Goal: Task Accomplishment & Management: Manage account settings

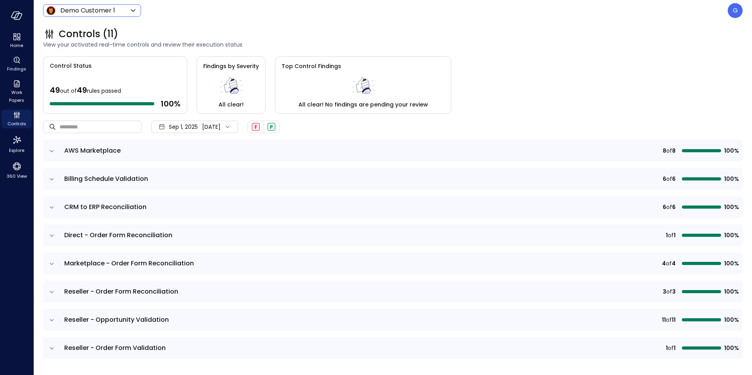
click at [129, 10] on icon at bounding box center [133, 10] width 9 height 9
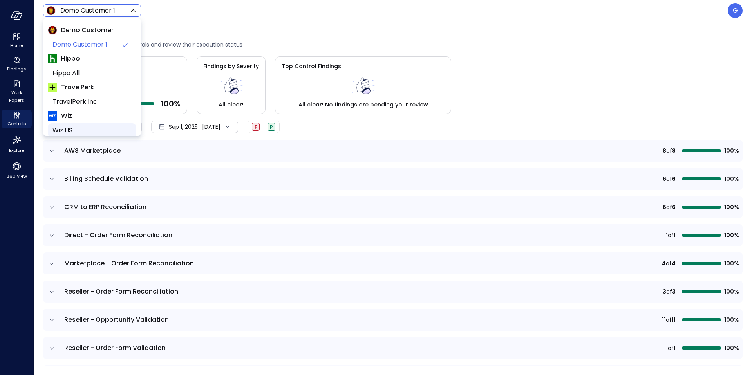
click at [69, 130] on span "Wiz US" at bounding box center [92, 130] width 78 height 9
type input "******"
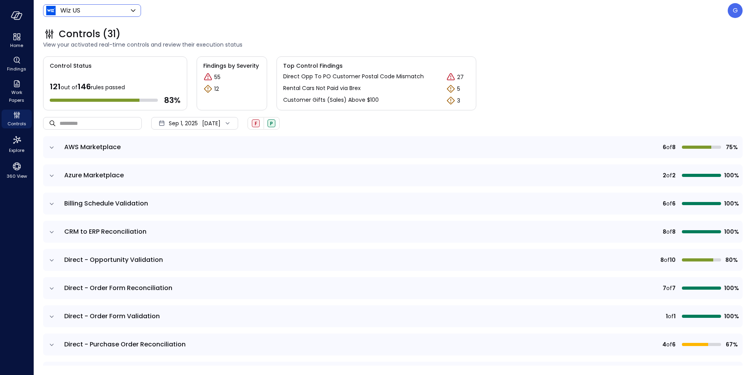
click at [51, 174] on icon "expand row" at bounding box center [52, 176] width 8 height 8
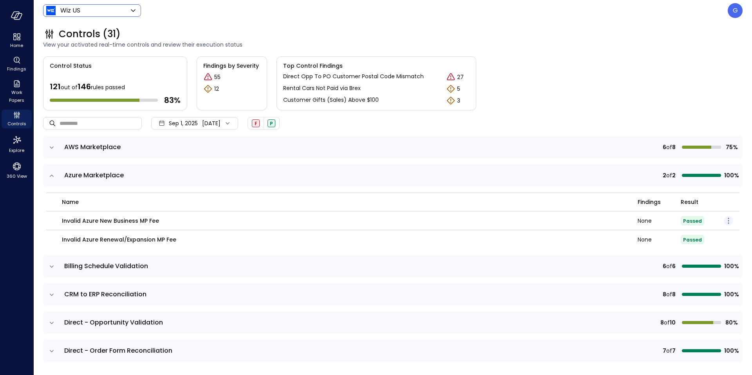
click at [727, 217] on icon "button" at bounding box center [728, 220] width 9 height 9
click at [689, 232] on p "Edit control" at bounding box center [700, 232] width 31 height 8
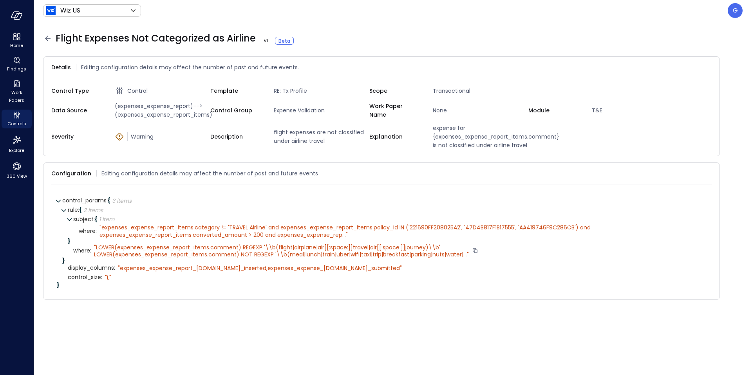
click at [458, 253] on span "LOWER(expenses_expense_report_items.comment) REGEXP '\\b(flight|airplane|air[[:…" at bounding box center [279, 251] width 370 height 15
click at [733, 16] on div "G" at bounding box center [735, 10] width 15 height 15
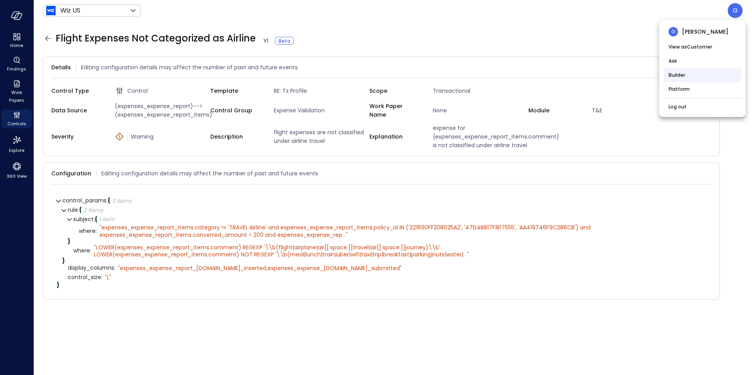
click at [691, 79] on li "Builder" at bounding box center [702, 75] width 77 height 14
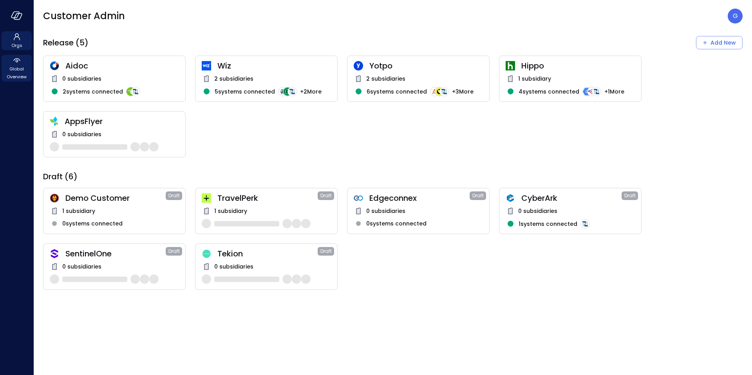
click at [16, 68] on span "Global Overview" at bounding box center [17, 73] width 24 height 16
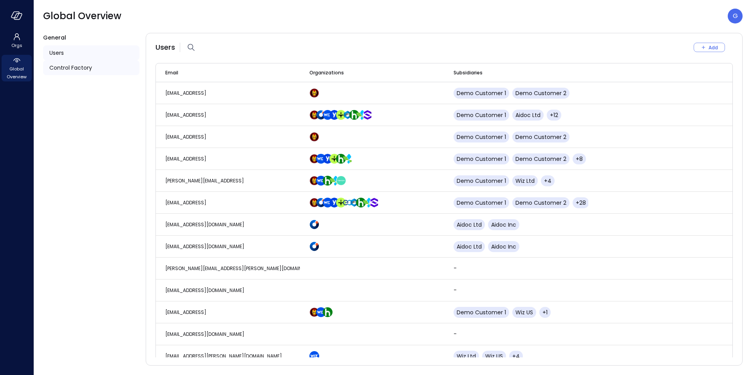
click at [80, 71] on span "Control Factory" at bounding box center [70, 67] width 43 height 9
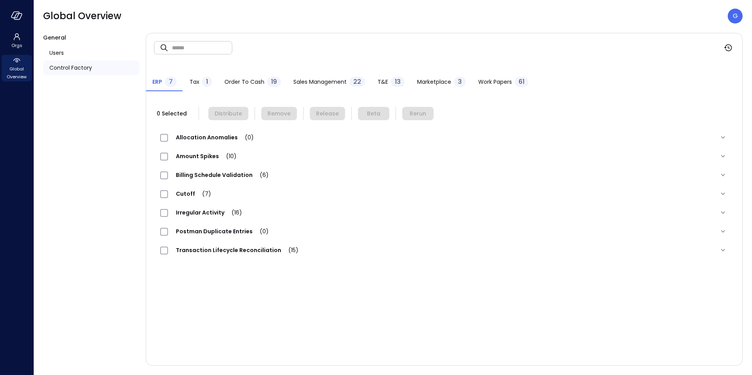
click at [206, 150] on div "Amount Spikes (10)" at bounding box center [444, 156] width 581 height 19
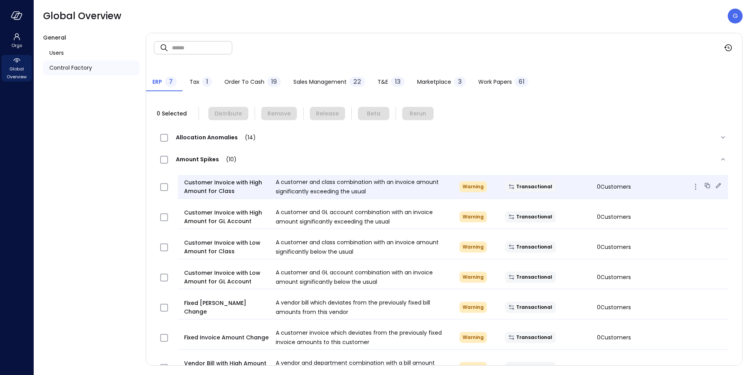
click at [718, 183] on icon at bounding box center [719, 186] width 8 height 8
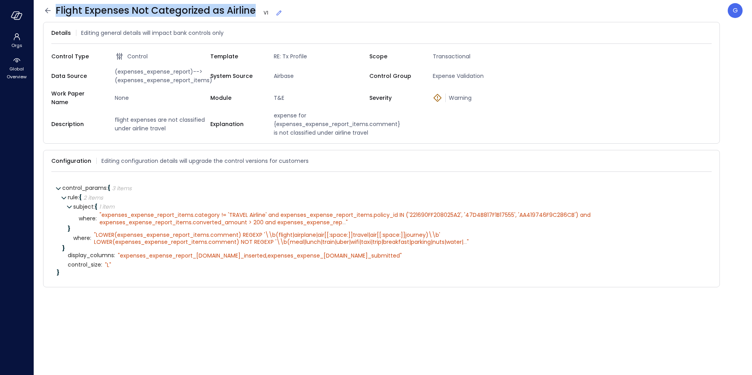
drag, startPoint x: 248, startPoint y: 10, endPoint x: 56, endPoint y: 11, distance: 192.0
click at [56, 11] on span "Flight Expenses Not Categorized as Airline V 1" at bounding box center [169, 10] width 227 height 13
copy span "Flight Expenses Not Categorized as Airline"
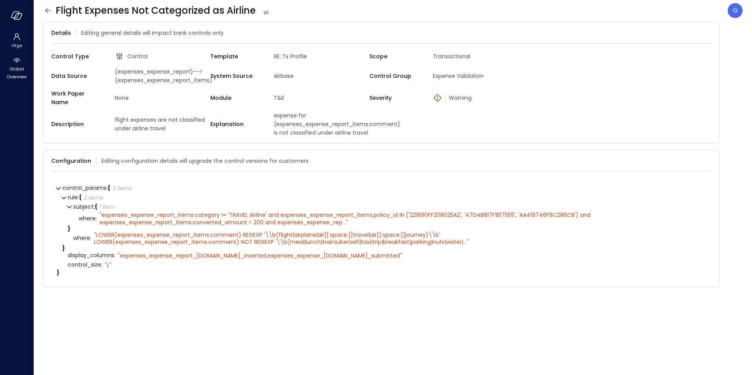
click at [48, 14] on icon at bounding box center [47, 10] width 9 height 9
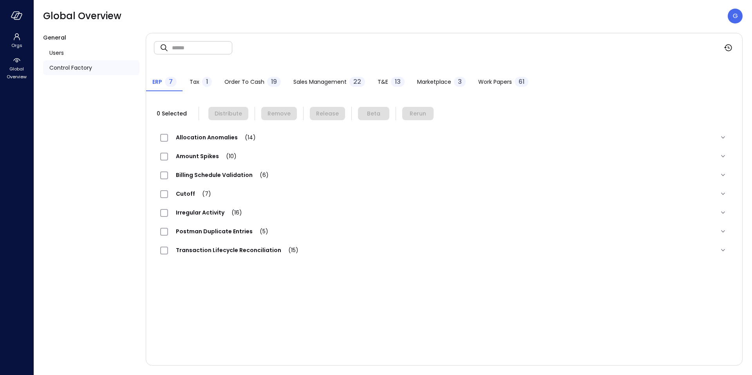
click at [198, 48] on input "text" at bounding box center [202, 47] width 60 height 21
paste input "**********"
type input "**********"
click at [199, 86] on div "Tax 1" at bounding box center [201, 83] width 22 height 12
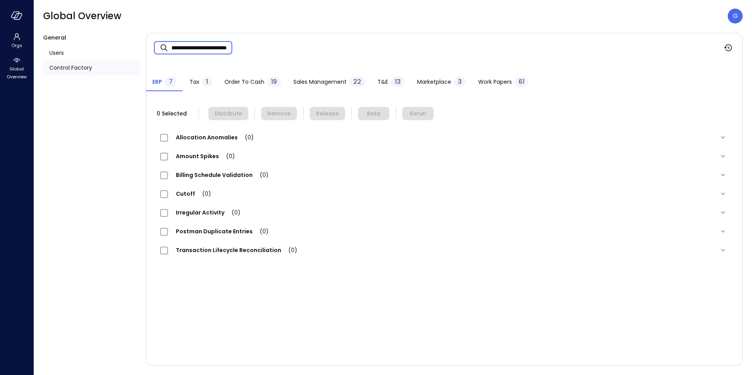
scroll to position [0, 0]
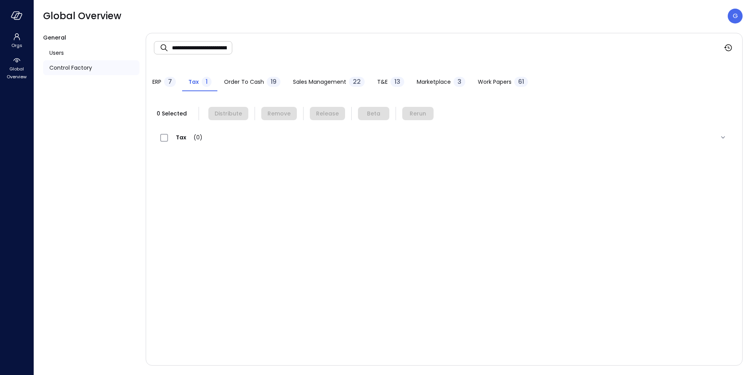
click at [252, 85] on span "Order to Cash" at bounding box center [244, 82] width 40 height 9
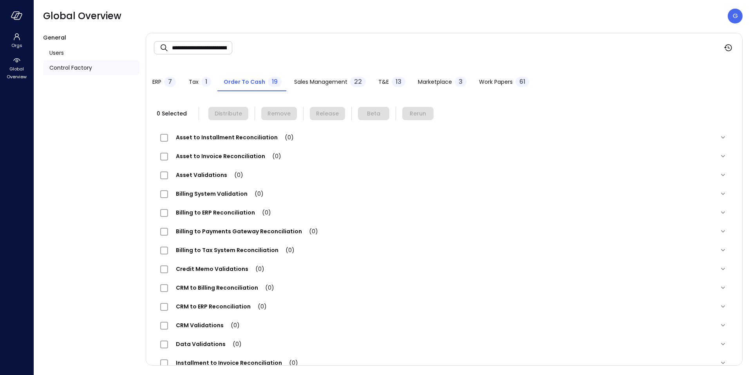
click at [322, 87] on div "Sales Management 22" at bounding box center [330, 83] width 72 height 12
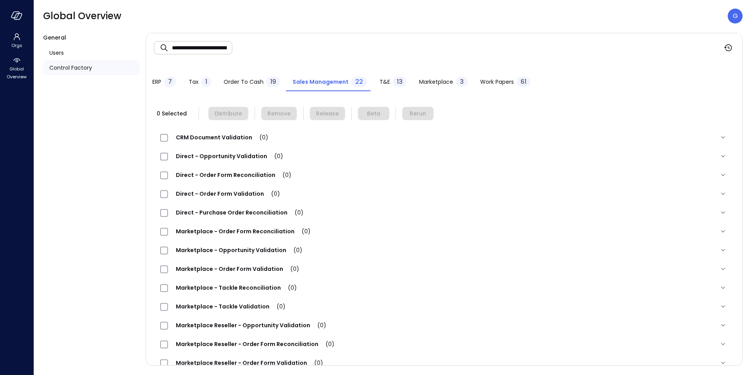
click at [397, 80] on span "13" at bounding box center [400, 81] width 6 height 9
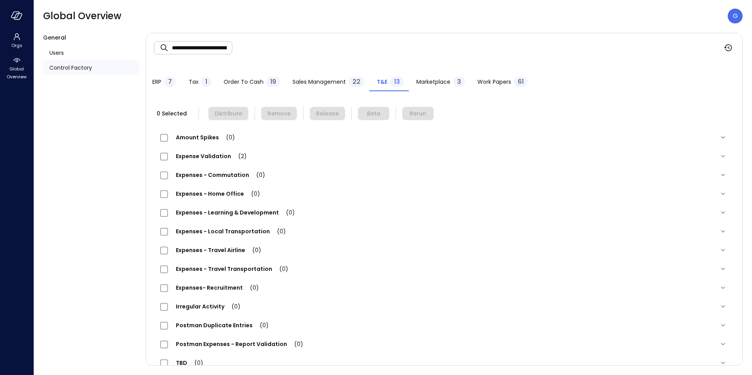
scroll to position [15, 0]
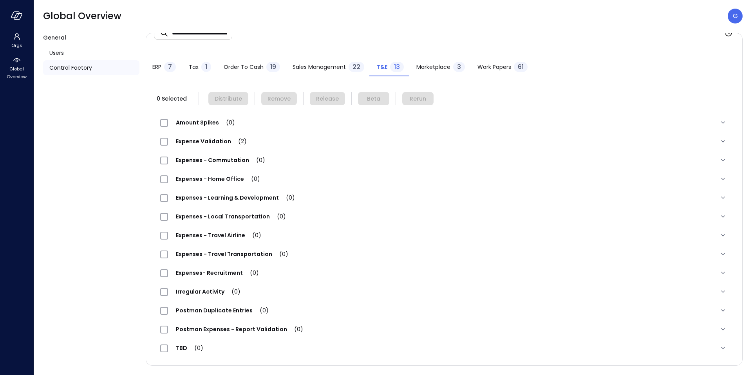
click at [201, 141] on span "Expense Validation (2)" at bounding box center [211, 142] width 87 height 8
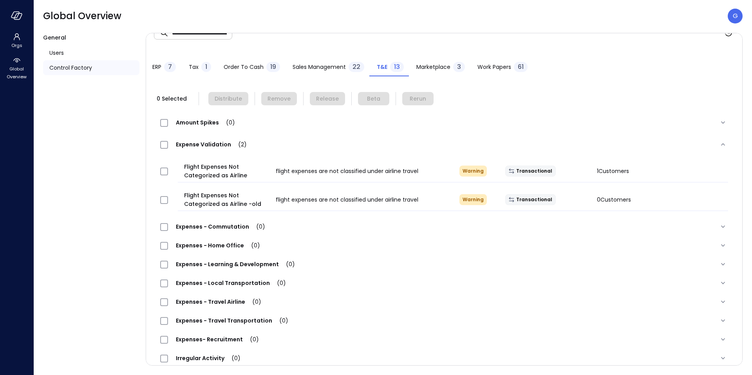
scroll to position [0, 0]
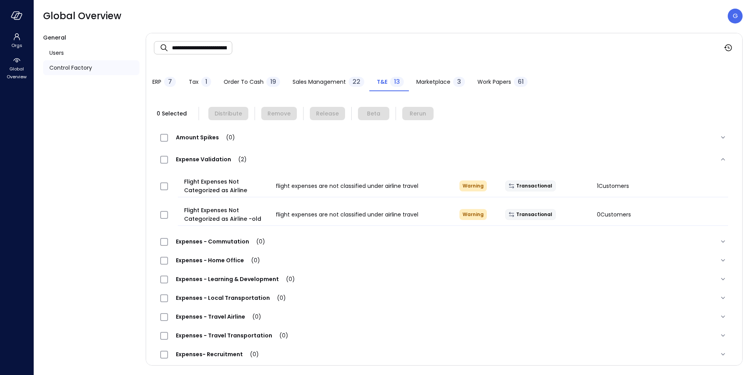
click at [206, 47] on input "**********" at bounding box center [202, 47] width 60 height 21
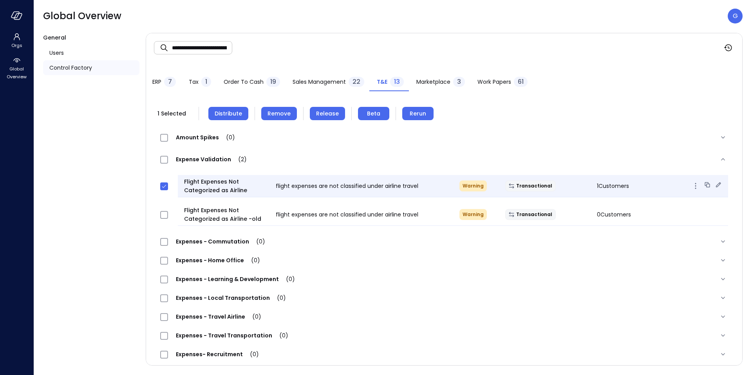
click at [615, 178] on div "Flight Expenses Not Categorized as Airline flight expenses are not classified u…" at bounding box center [453, 186] width 551 height 22
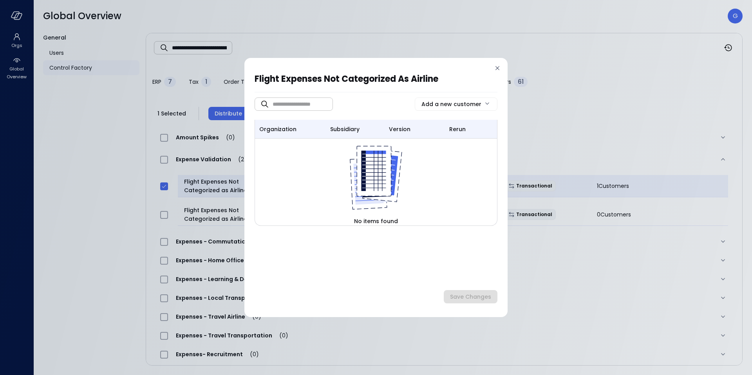
click at [616, 183] on div "Flight Expenses Not Categorized as Airline ​ ​ Add a new customer organization …" at bounding box center [376, 187] width 752 height 375
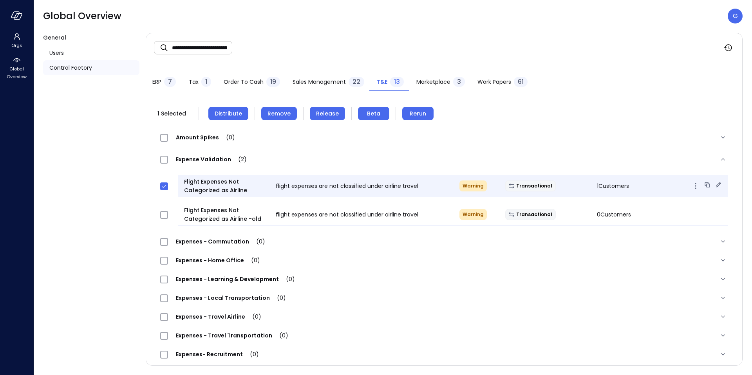
click at [616, 185] on span "1 Customers" at bounding box center [613, 186] width 32 height 8
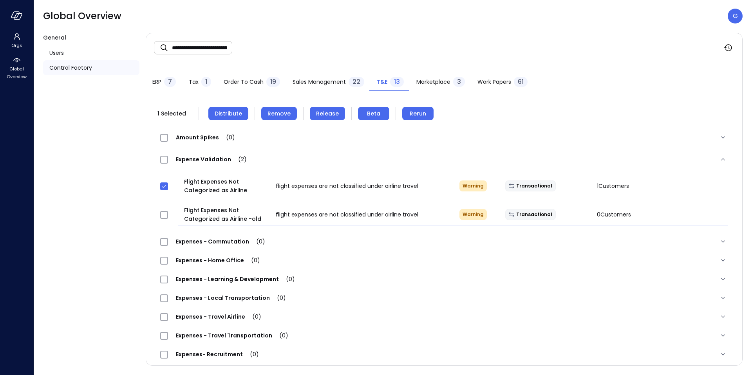
click at [422, 116] on span "Rerun" at bounding box center [418, 113] width 16 height 9
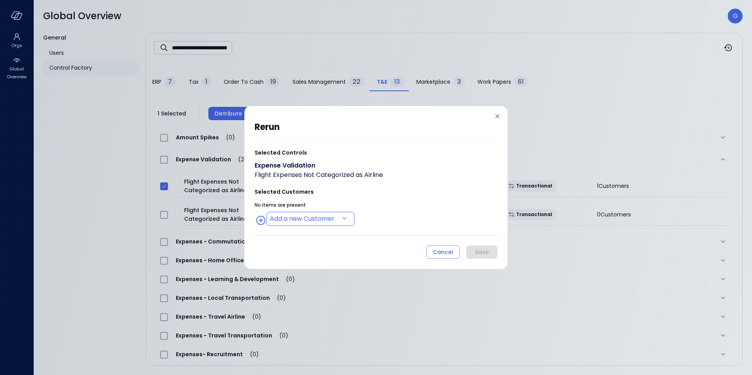
click at [322, 219] on body "**********" at bounding box center [376, 187] width 752 height 375
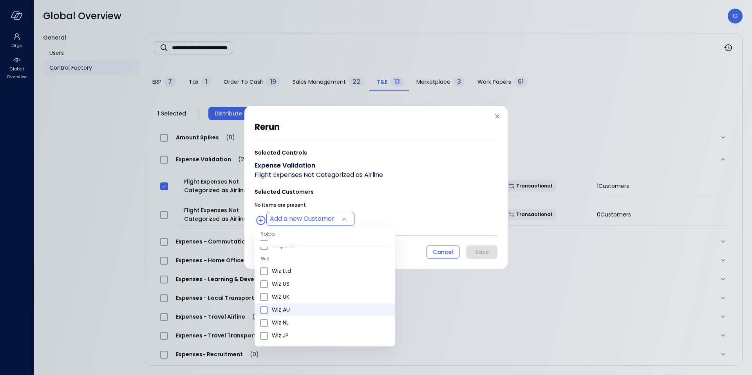
scroll to position [278, 0]
type input "**********"
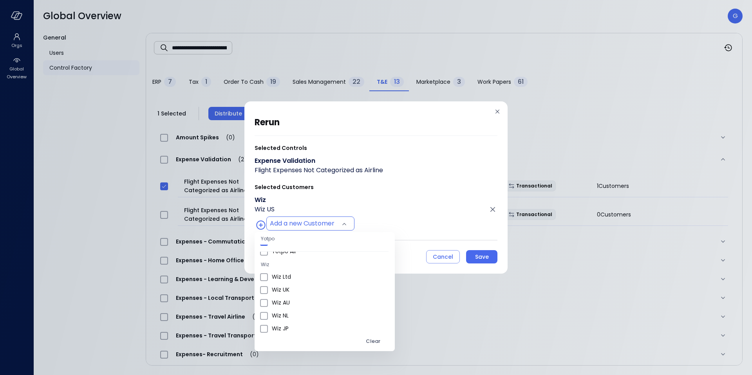
click at [404, 221] on div at bounding box center [376, 187] width 752 height 375
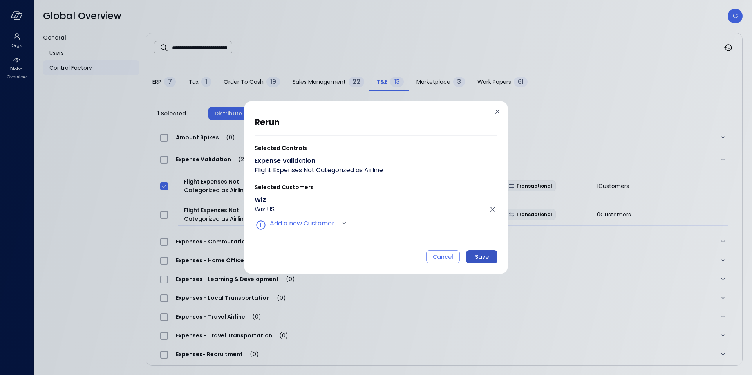
click at [476, 258] on div "Save" at bounding box center [482, 257] width 14 height 10
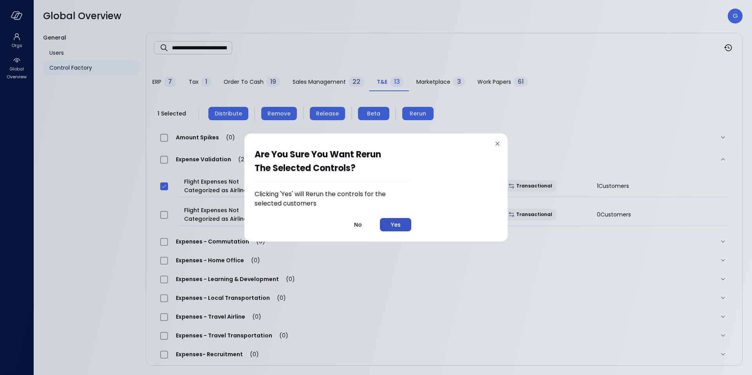
click at [391, 225] on button "Yes" at bounding box center [395, 224] width 31 height 13
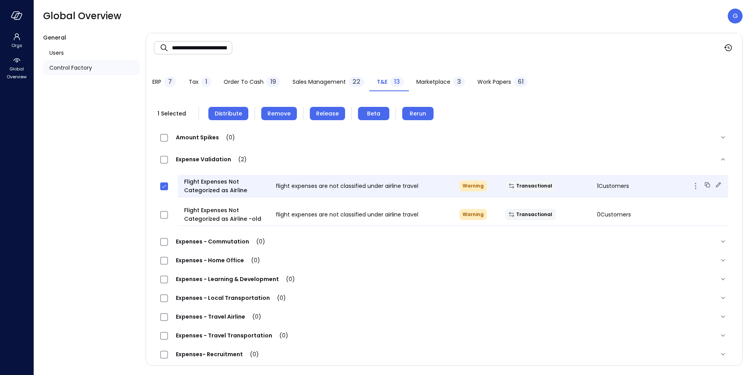
click at [719, 186] on icon at bounding box center [719, 185] width 8 height 8
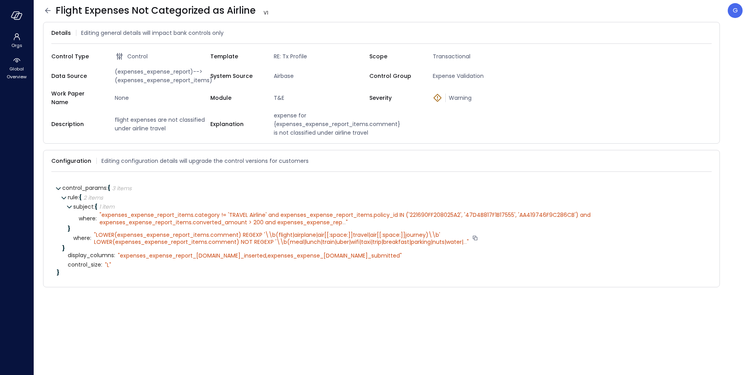
click at [255, 231] on span "LOWER(expenses_expense_report_items.comment) REGEXP '\\b(flight|airplane|air[[:…" at bounding box center [279, 238] width 370 height 15
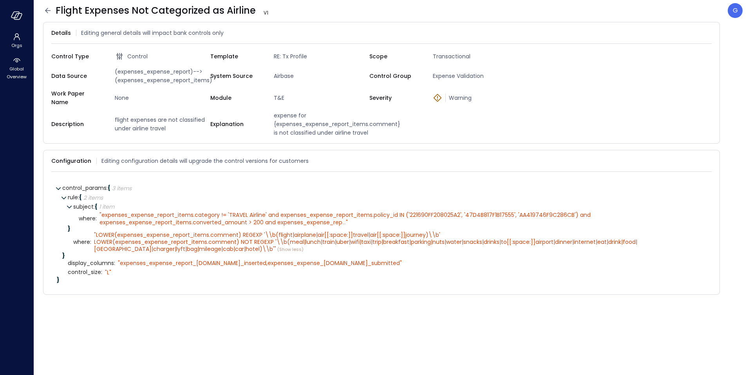
click at [47, 11] on icon at bounding box center [47, 10] width 9 height 9
click at [18, 14] on icon "button" at bounding box center [17, 15] width 12 height 9
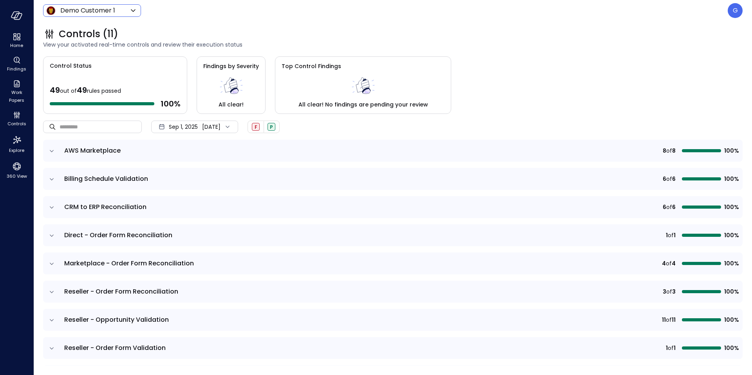
click at [110, 14] on body "Home Findings Work Papers Controls Explore 360 View Demo Customer 1 ***** ​ G C…" at bounding box center [376, 187] width 752 height 375
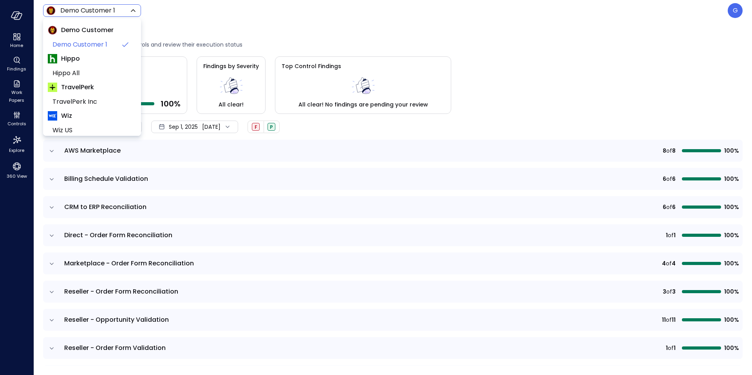
click at [685, 34] on div at bounding box center [376, 187] width 752 height 375
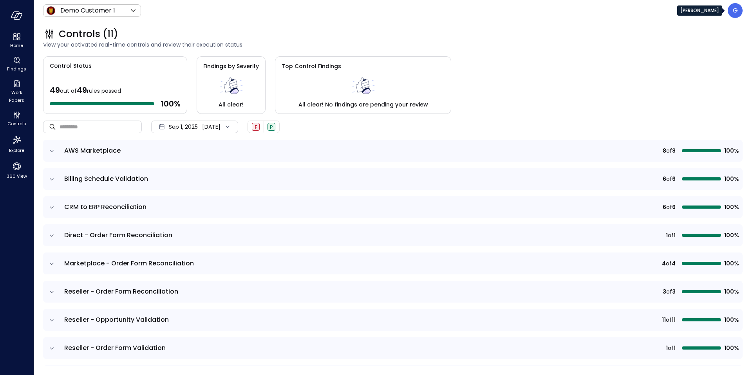
click at [730, 13] on div "G" at bounding box center [735, 10] width 15 height 15
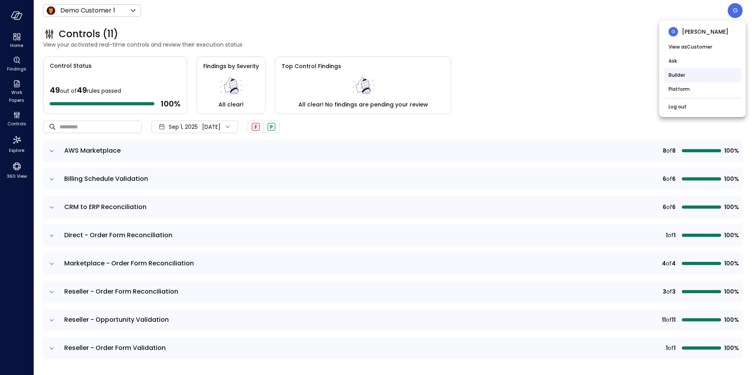
click at [699, 82] on li "Builder" at bounding box center [702, 75] width 77 height 14
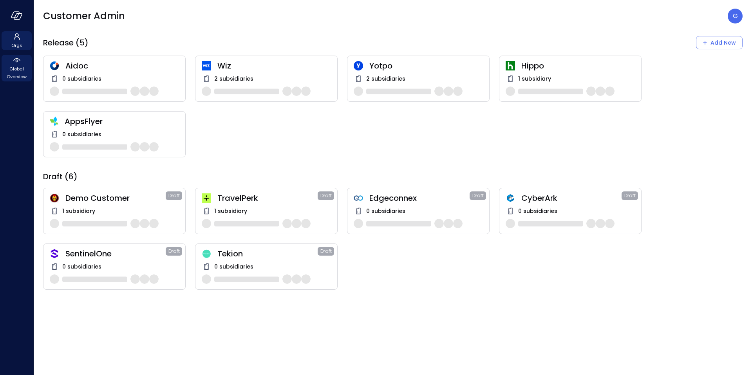
click at [22, 71] on span "Global Overview" at bounding box center [17, 73] width 24 height 16
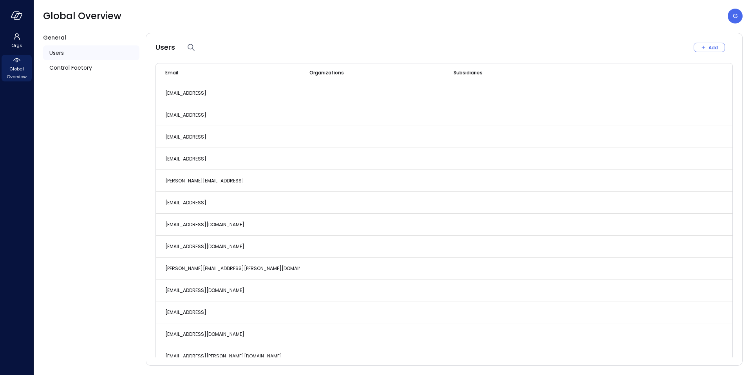
click at [728, 15] on div "[PERSON_NAME]" at bounding box center [702, 16] width 51 height 10
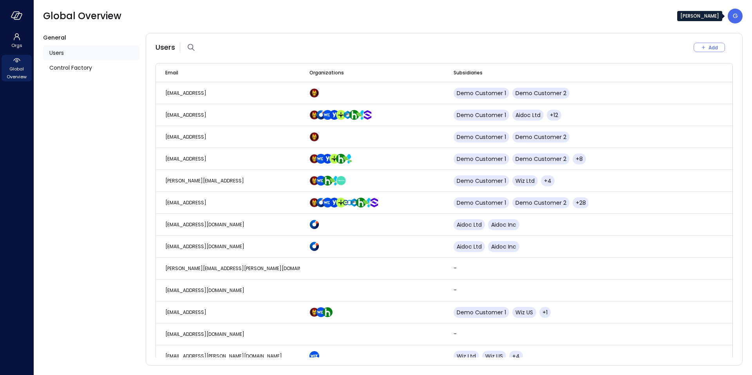
click at [732, 14] on div "G" at bounding box center [735, 16] width 15 height 15
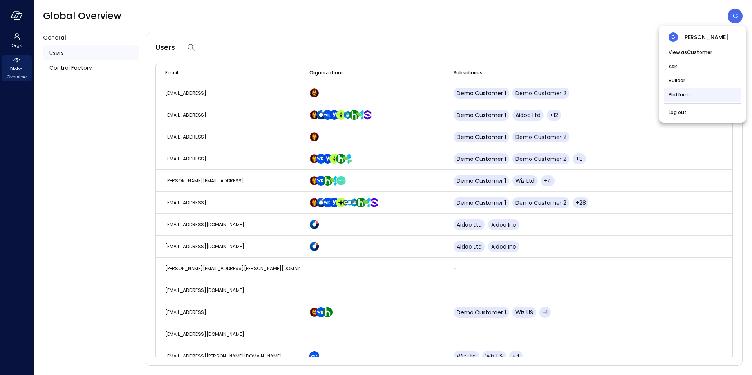
click at [685, 97] on li "Platform" at bounding box center [702, 95] width 77 height 14
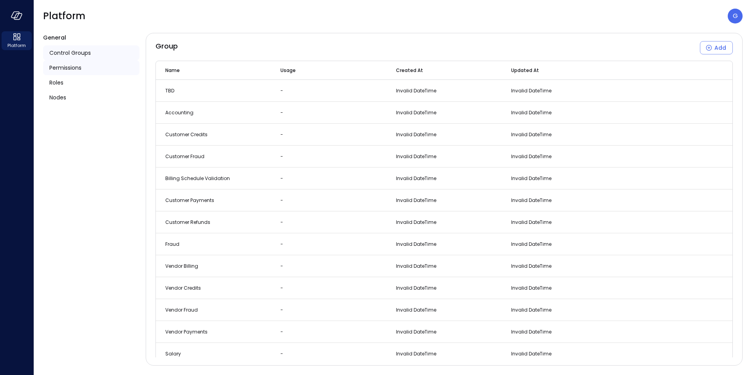
click at [88, 71] on div "Permissions" at bounding box center [91, 67] width 96 height 15
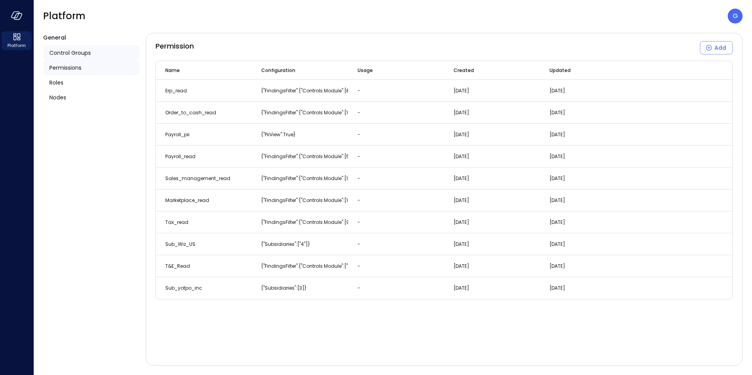
click at [68, 54] on span "Control Groups" at bounding box center [70, 53] width 42 height 9
click at [740, 15] on div "G" at bounding box center [735, 16] width 15 height 15
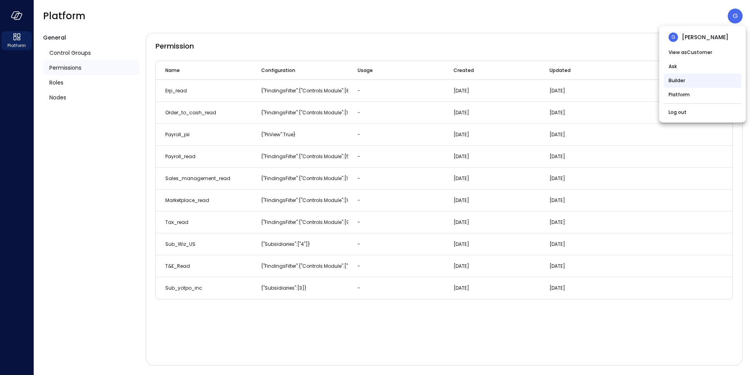
click at [690, 80] on li "Builder" at bounding box center [702, 81] width 77 height 14
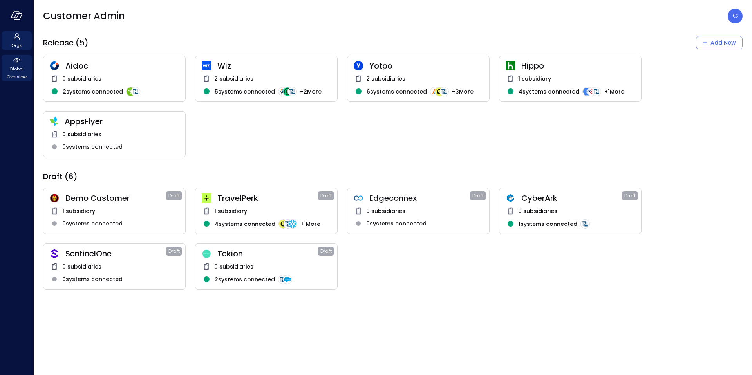
click at [14, 71] on span "Global Overview" at bounding box center [17, 73] width 24 height 16
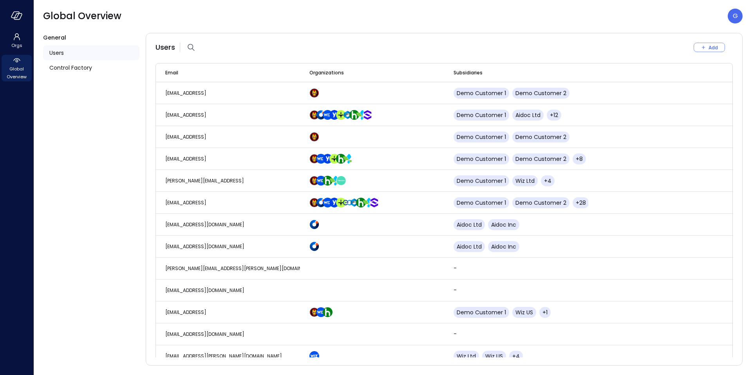
click at [81, 53] on div "Users" at bounding box center [91, 52] width 96 height 15
click at [193, 50] on icon "button" at bounding box center [191, 47] width 9 height 9
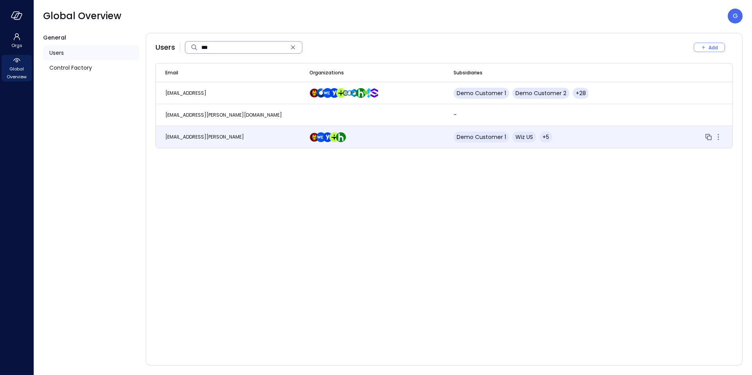
type input "***"
click at [217, 135] on span "guy.zilberberg@safebooks.ai" at bounding box center [204, 137] width 79 height 7
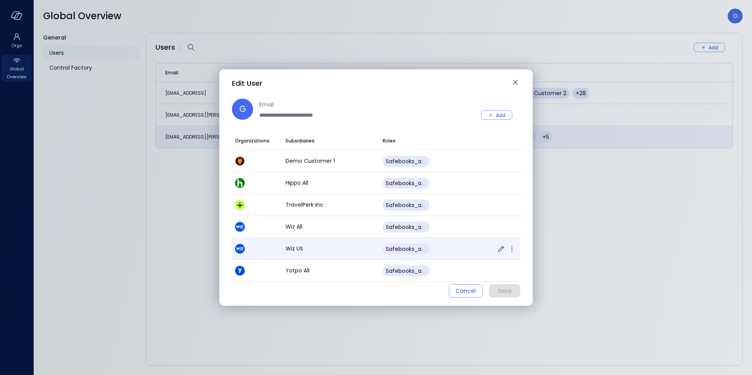
scroll to position [20, 0]
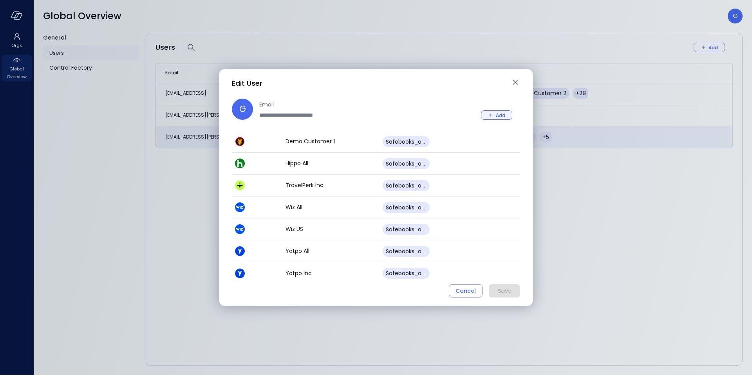
click at [491, 117] on icon "button" at bounding box center [490, 115] width 7 height 7
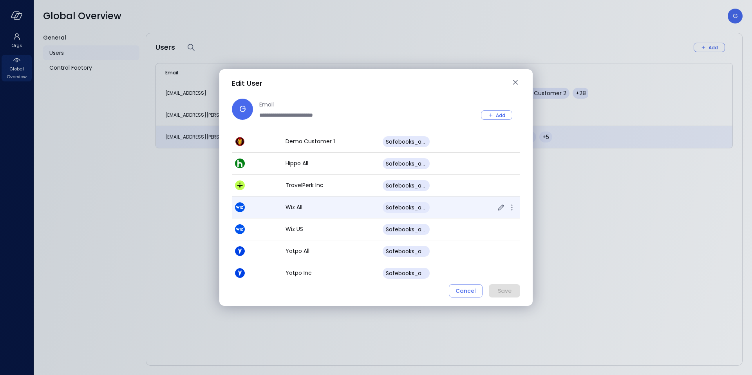
scroll to position [42, 0]
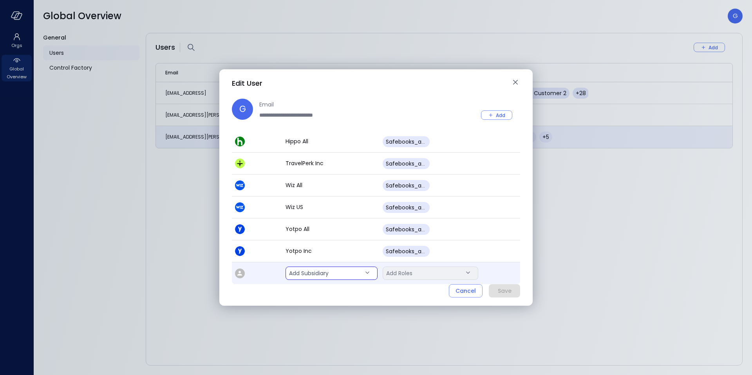
click at [341, 270] on body "**********" at bounding box center [376, 187] width 752 height 375
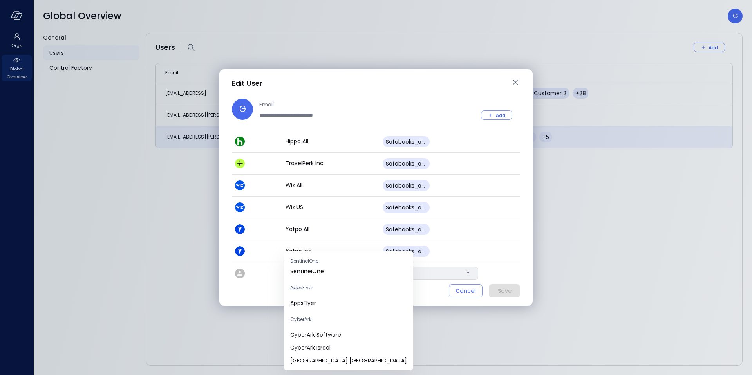
scroll to position [40, 0]
click at [316, 305] on span "AppsFlyer" at bounding box center [348, 303] width 117 height 8
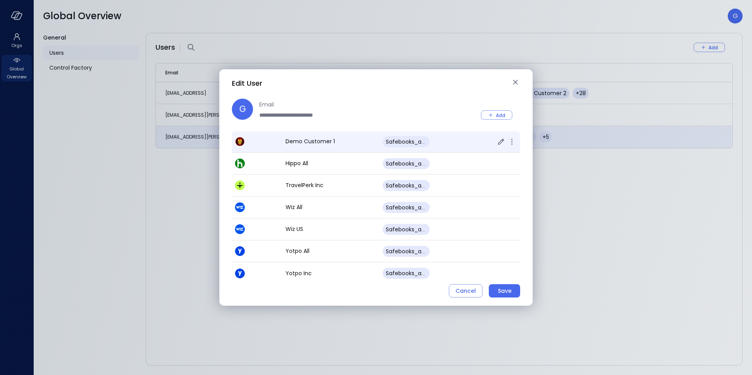
scroll to position [0, 0]
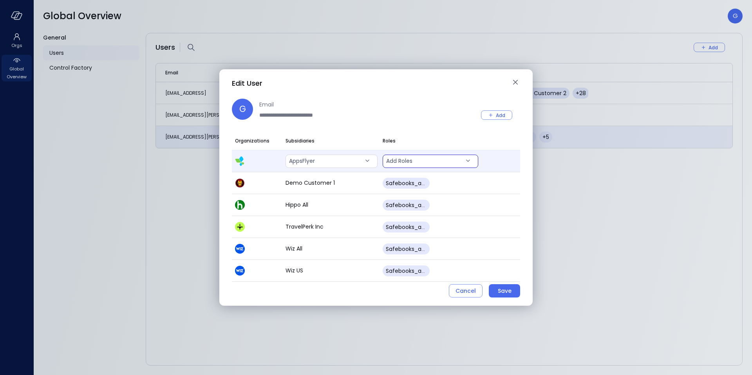
click at [395, 166] on body "**********" at bounding box center [376, 187] width 752 height 375
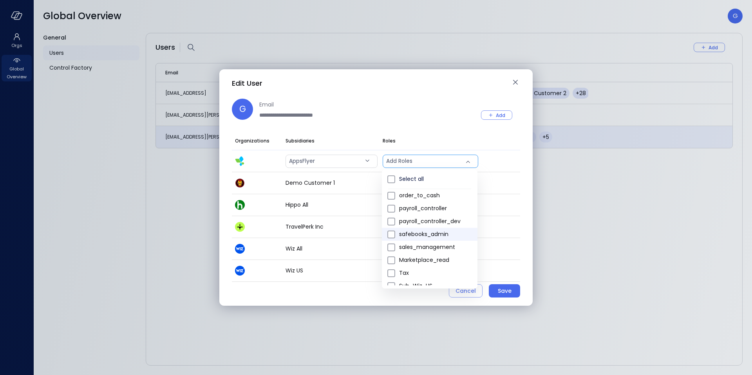
scroll to position [16, 0]
click at [434, 233] on span "safebooks_admin" at bounding box center [435, 234] width 72 height 8
type input "*"
click at [504, 288] on div at bounding box center [376, 187] width 752 height 375
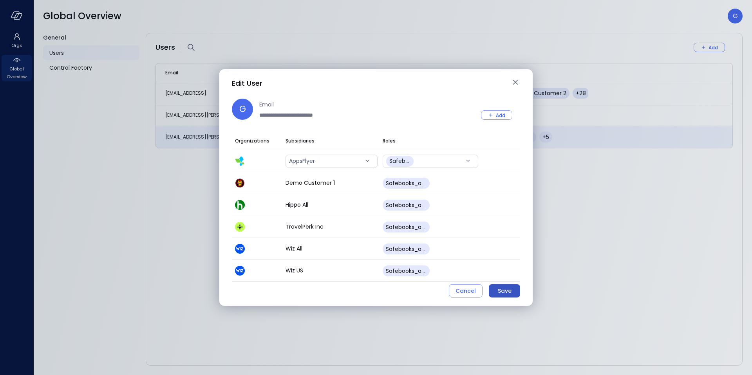
click at [504, 290] on div "Save" at bounding box center [505, 291] width 14 height 10
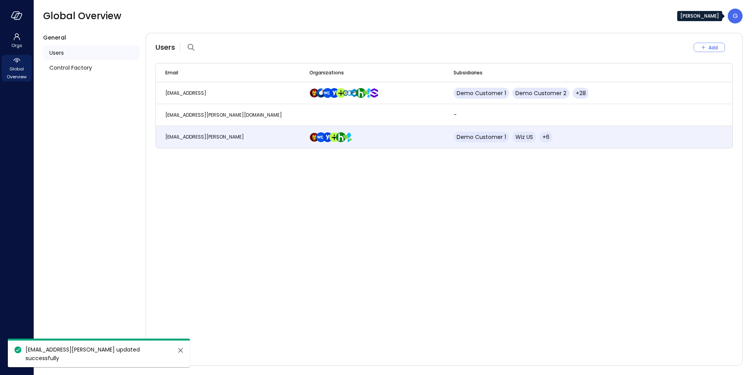
click at [742, 13] on div "G" at bounding box center [735, 16] width 15 height 15
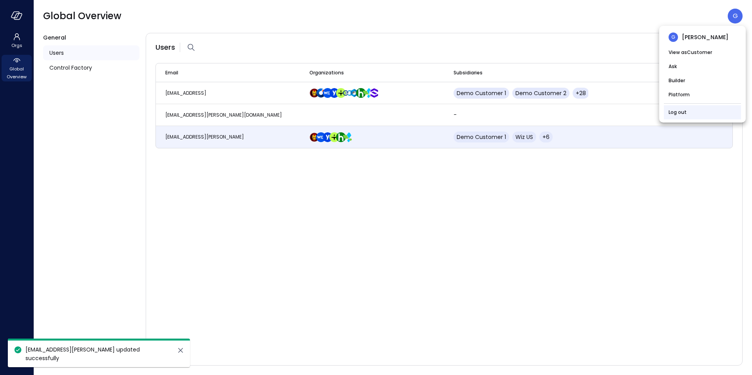
click at [675, 107] on li "Log out" at bounding box center [702, 112] width 77 height 14
click at [675, 111] on link "Log out" at bounding box center [678, 113] width 18 height 8
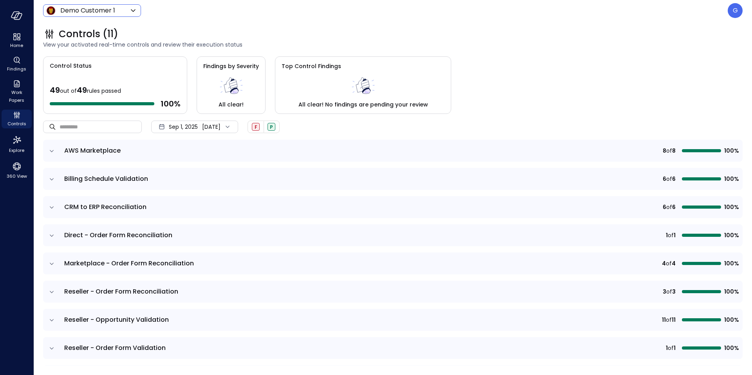
click at [116, 12] on body "Home Findings Work Papers Controls Explore 360 View Demo Customer 1 ***** ​ G C…" at bounding box center [376, 187] width 752 height 375
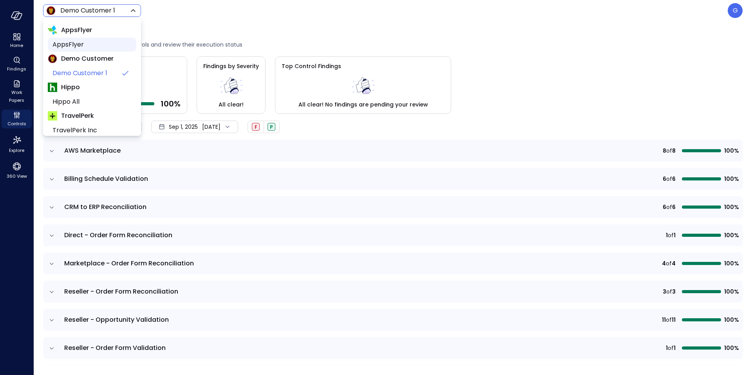
click at [77, 44] on span "AppsFlyer" at bounding box center [92, 44] width 78 height 9
type input "*******"
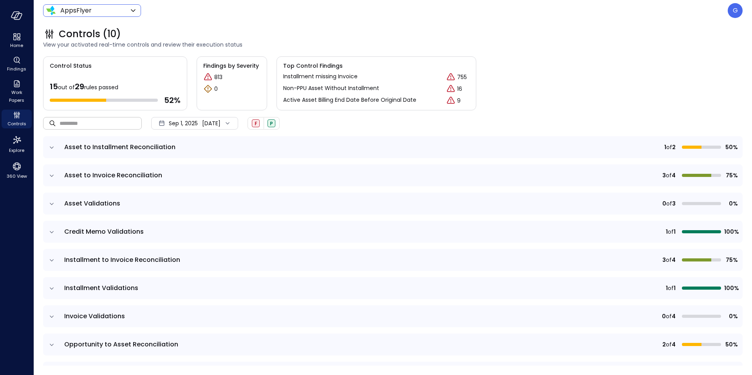
click at [130, 126] on input "text" at bounding box center [101, 123] width 82 height 21
paste input "**********"
type input "**********"
click at [56, 152] on td at bounding box center [51, 147] width 16 height 22
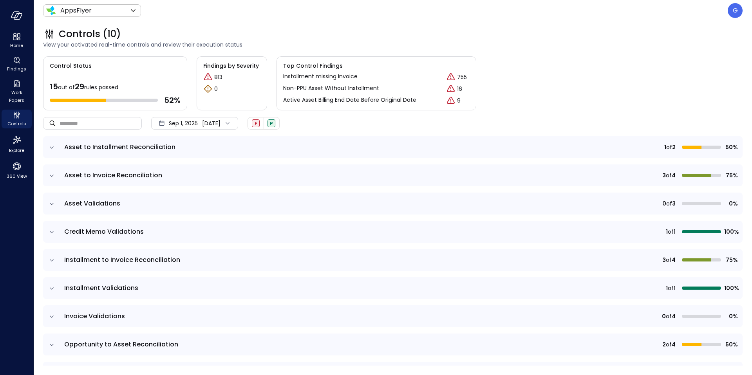
click at [53, 149] on icon "expand row" at bounding box center [52, 148] width 8 height 8
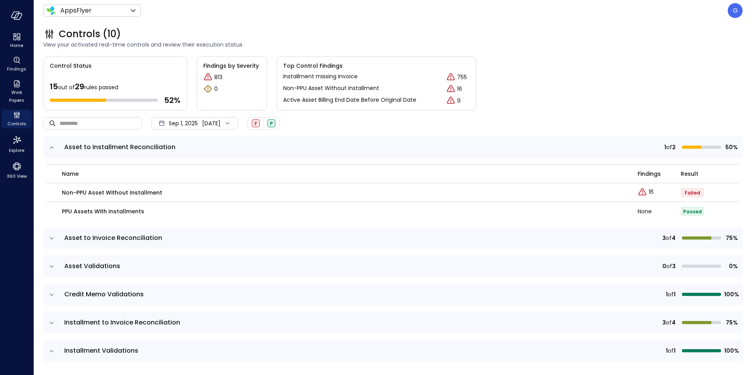
click at [53, 149] on icon "expand row" at bounding box center [52, 148] width 8 height 8
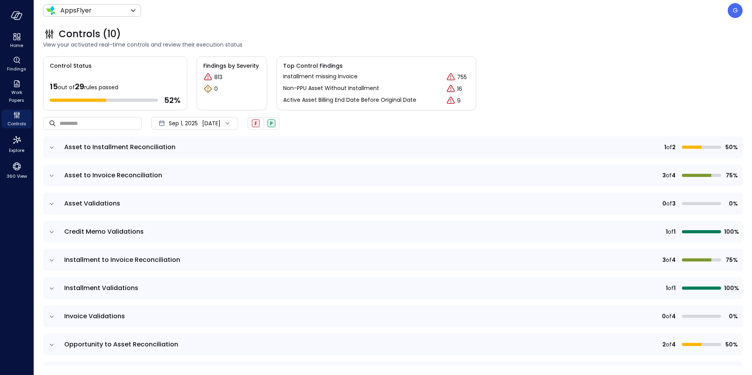
click at [50, 180] on td at bounding box center [51, 176] width 16 height 22
click at [51, 177] on icon "expand row" at bounding box center [52, 176] width 8 height 8
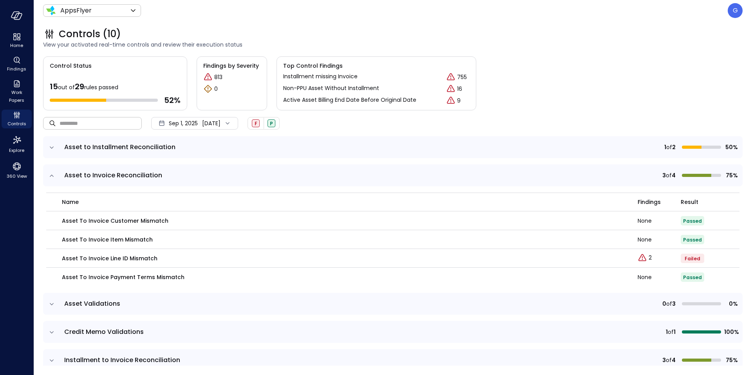
click at [87, 125] on input "text" at bounding box center [101, 123] width 82 height 21
paste input "**********"
type input "**********"
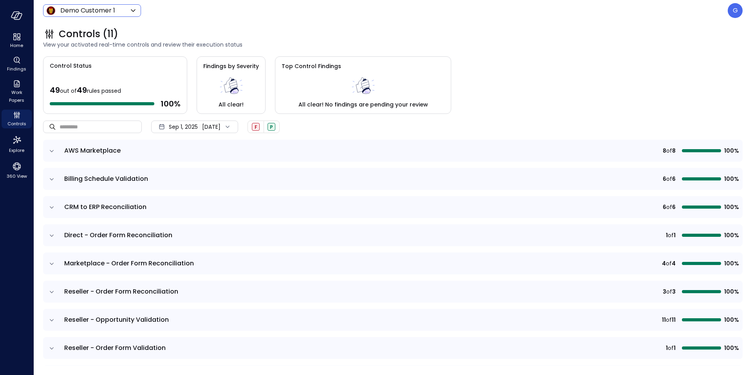
click at [135, 5] on div "Demo Customer 1 ***** ​" at bounding box center [92, 10] width 98 height 13
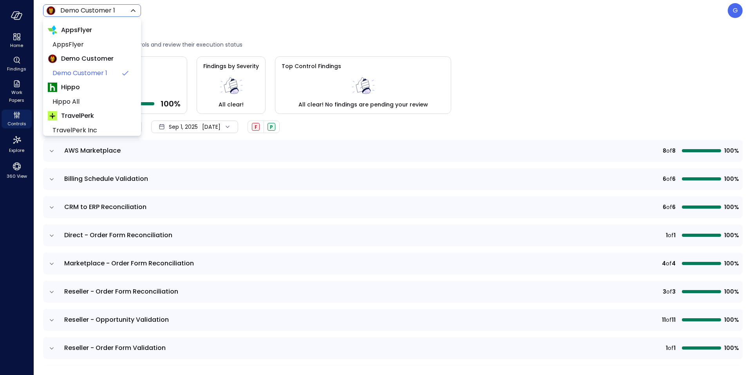
click at [119, 10] on body "Home Findings Work Papers Controls Explore 360 View Demo Customer 1 ***** ​ G C…" at bounding box center [376, 187] width 752 height 375
click at [93, 41] on span "AppsFlyer" at bounding box center [92, 44] width 78 height 9
type input "*******"
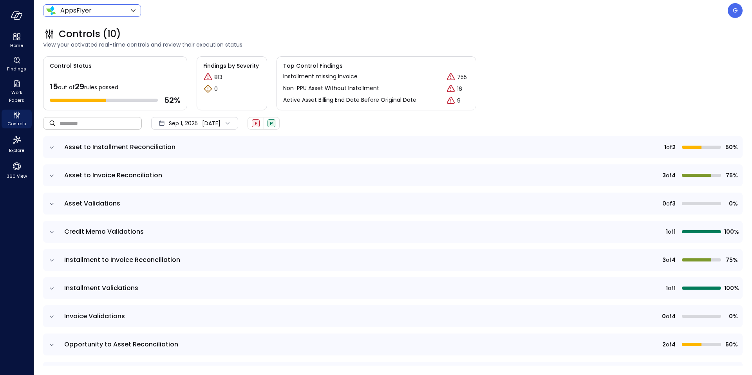
click at [88, 126] on input "text" at bounding box center [101, 123] width 82 height 21
paste input "**********"
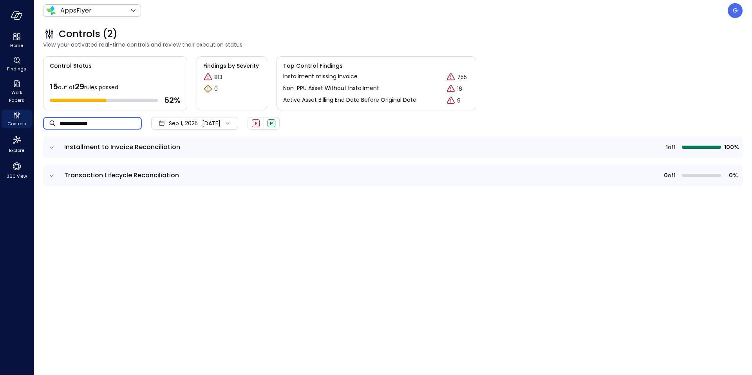
type input "**********"
click at [51, 147] on icon "expand row" at bounding box center [52, 148] width 8 height 8
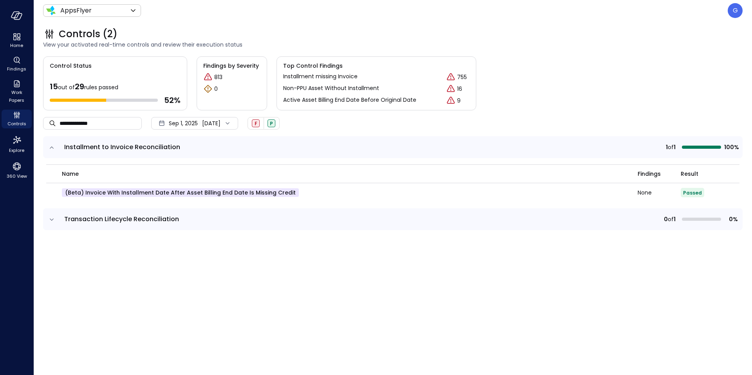
click at [56, 224] on td at bounding box center [51, 219] width 16 height 22
click at [52, 219] on icon "expand row" at bounding box center [52, 220] width 8 height 8
click at [298, 196] on div "(beta) Invoice with Installment Date After Asset Billing End Date is Missing Cr…" at bounding box center [345, 192] width 567 height 9
click at [294, 194] on div "(beta) Invoice with Installment Date After Asset Billing End Date is Missing Cr…" at bounding box center [345, 192] width 567 height 9
click at [262, 192] on p "(beta) Invoice with Installment Date After Asset Billing End Date is Missing Cr…" at bounding box center [180, 192] width 237 height 9
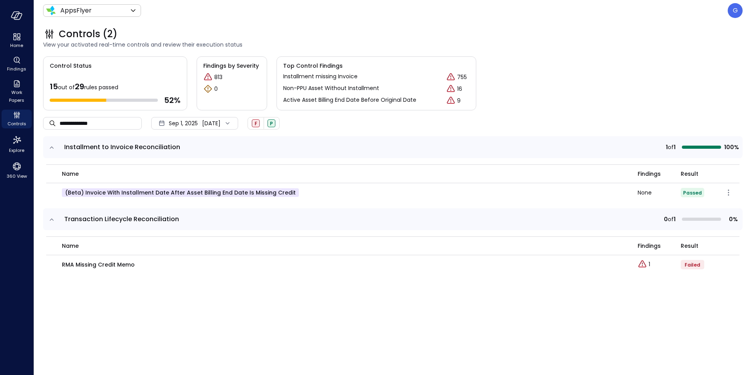
click at [91, 191] on p "(beta) Invoice with Installment Date After Asset Billing End Date is Missing Cr…" at bounding box center [180, 192] width 237 height 9
click at [727, 192] on icon "button" at bounding box center [728, 192] width 9 height 9
click at [706, 201] on p "Edit control" at bounding box center [700, 204] width 31 height 8
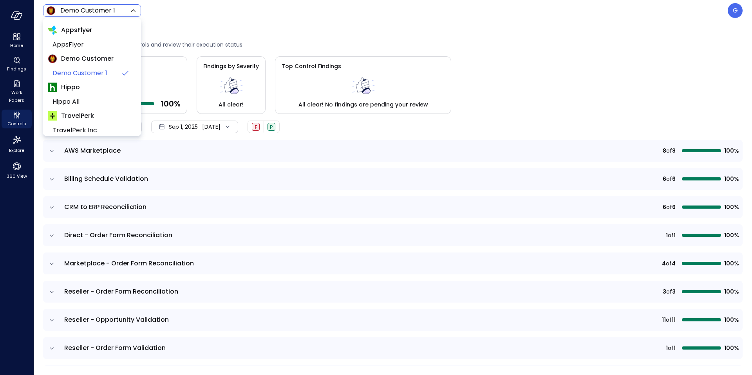
click at [104, 15] on body "Home Findings Work Papers Controls Explore 360 View Demo Customer 1 ***** ​ G C…" at bounding box center [376, 187] width 752 height 375
click at [86, 43] on span "AppsFlyer" at bounding box center [92, 44] width 78 height 9
type input "*******"
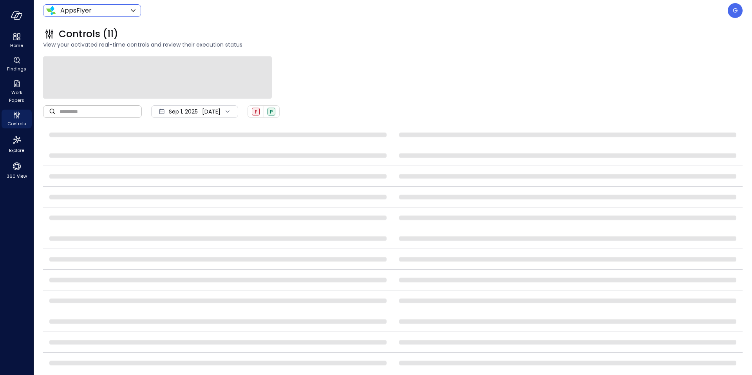
click at [109, 110] on input "text" at bounding box center [101, 111] width 82 height 21
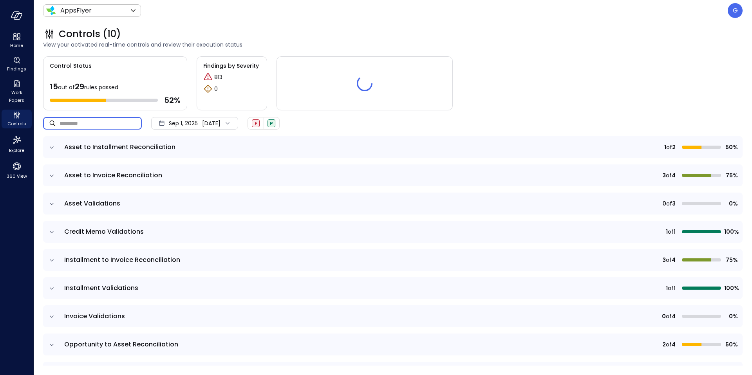
paste input "**********"
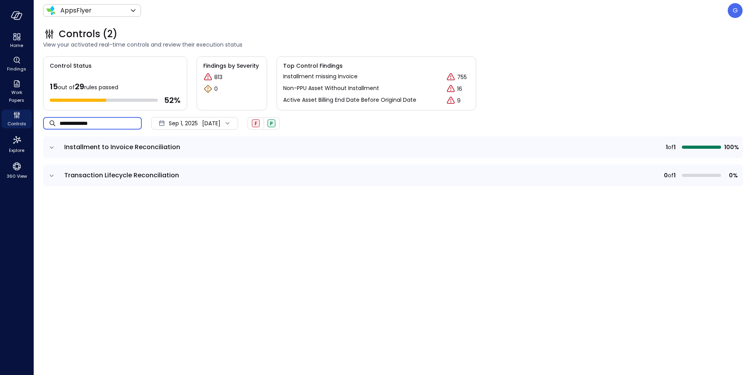
type input "**********"
click at [55, 150] on icon "expand row" at bounding box center [52, 148] width 8 height 8
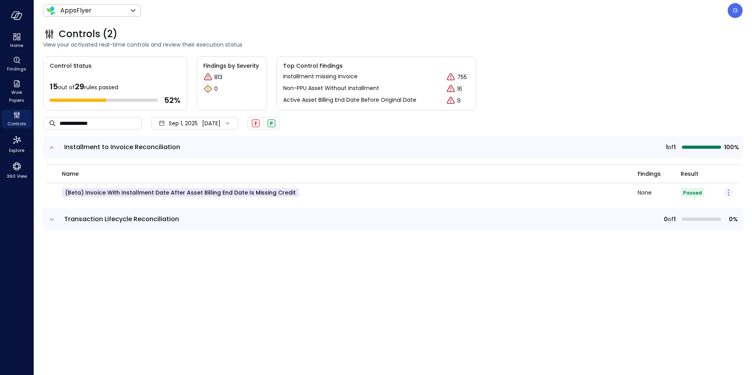
click at [726, 192] on icon "button" at bounding box center [728, 192] width 9 height 9
click at [699, 201] on p "Edit control" at bounding box center [700, 204] width 31 height 8
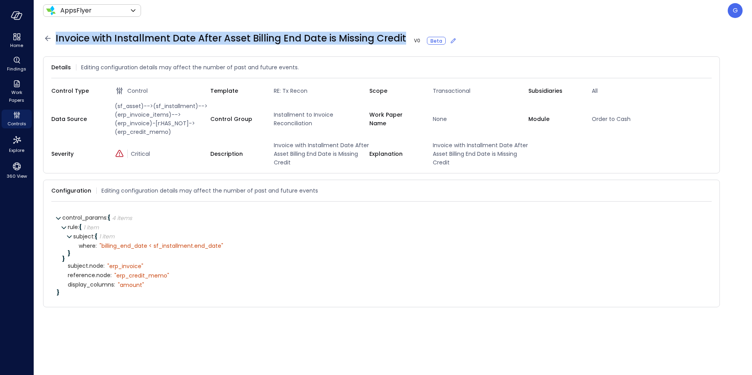
drag, startPoint x: 401, startPoint y: 38, endPoint x: 56, endPoint y: 39, distance: 345.6
click at [56, 39] on span "Invoice with Installment Date After Asset Billing End Date is Missing Credit V …" at bounding box center [257, 38] width 402 height 13
copy span "Invoice with Installment Date After Asset Billing End Date is Missing Credit"
drag, startPoint x: 399, startPoint y: 36, endPoint x: 88, endPoint y: 41, distance: 311.2
click at [94, 40] on span "Invoice with Installment Date After Asset Billing End Date is Missing Credit V …" at bounding box center [257, 38] width 402 height 13
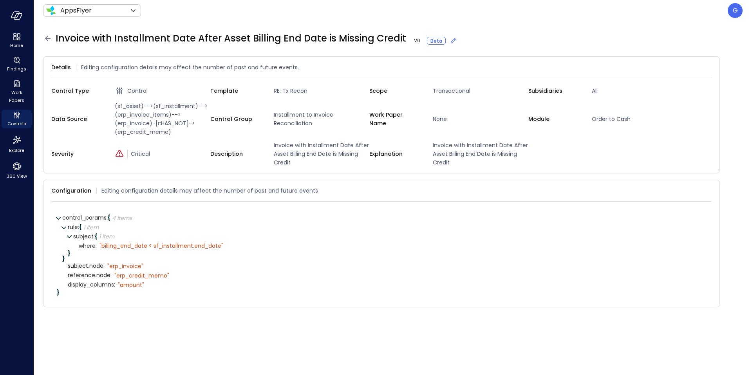
drag, startPoint x: 56, startPoint y: 40, endPoint x: 401, endPoint y: 42, distance: 345.2
drag, startPoint x: 725, startPoint y: 12, endPoint x: 729, endPoint y: 13, distance: 4.0
click at [726, 12] on div "AppsFlyer ******* ​ G" at bounding box center [393, 10] width 700 height 15
click at [742, 13] on div "G" at bounding box center [735, 10] width 15 height 15
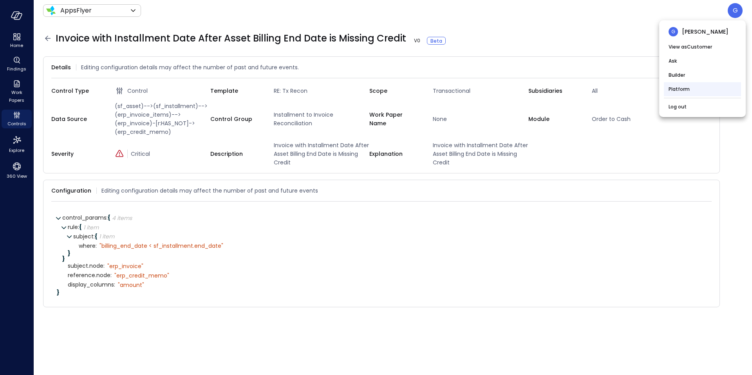
click at [688, 83] on li "Platform" at bounding box center [702, 89] width 77 height 14
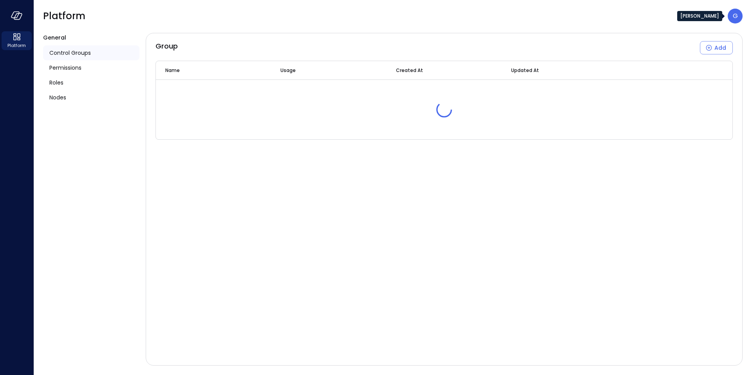
click at [733, 16] on p "G" at bounding box center [735, 15] width 5 height 9
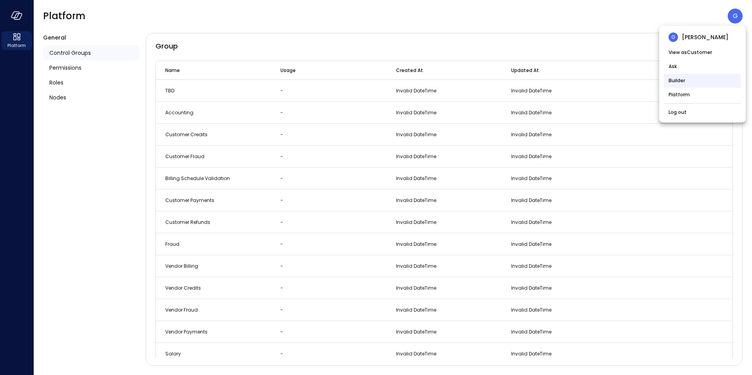
click at [681, 80] on li "Builder" at bounding box center [702, 81] width 77 height 14
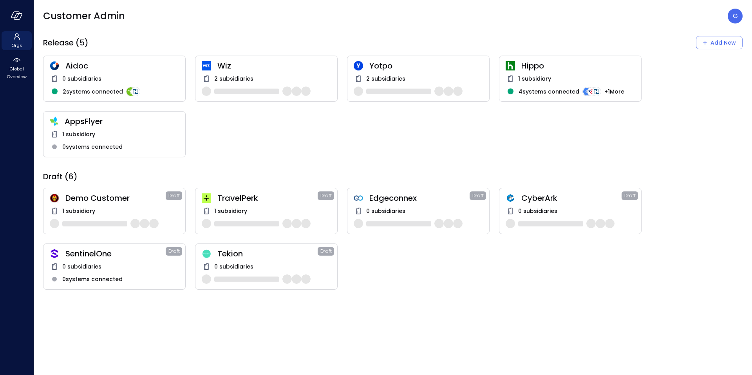
click at [155, 143] on div "0 systems connected" at bounding box center [114, 146] width 129 height 9
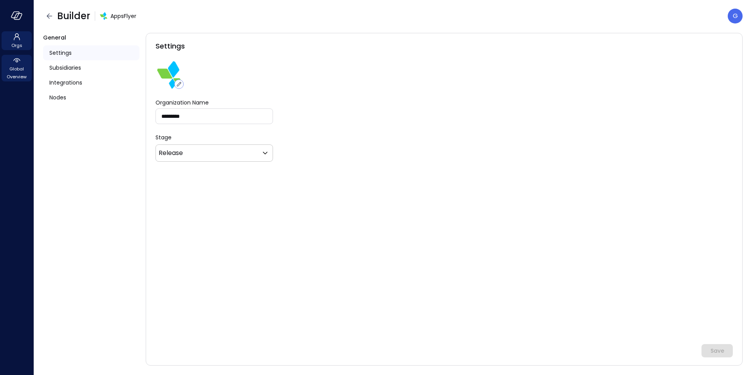
click at [15, 72] on span "Global Overview" at bounding box center [17, 73] width 24 height 16
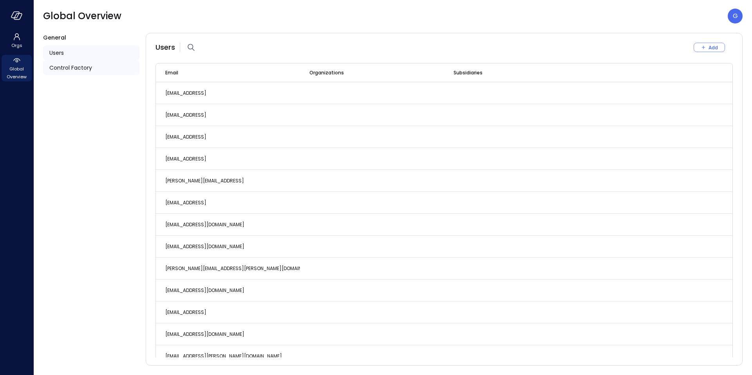
click at [62, 67] on span "Control Factory" at bounding box center [70, 67] width 43 height 9
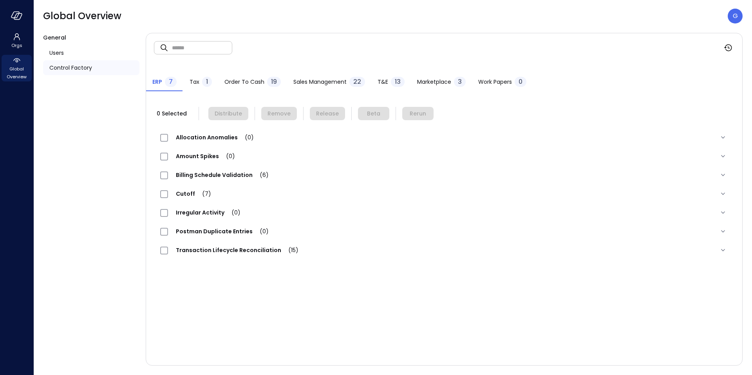
click at [203, 55] on input "text" at bounding box center [202, 47] width 60 height 21
paste input "**********"
type input "**********"
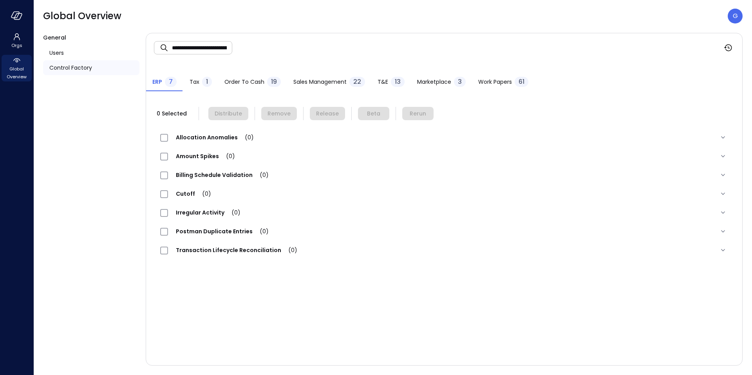
click at [200, 82] on div "Tax 1" at bounding box center [201, 83] width 22 height 12
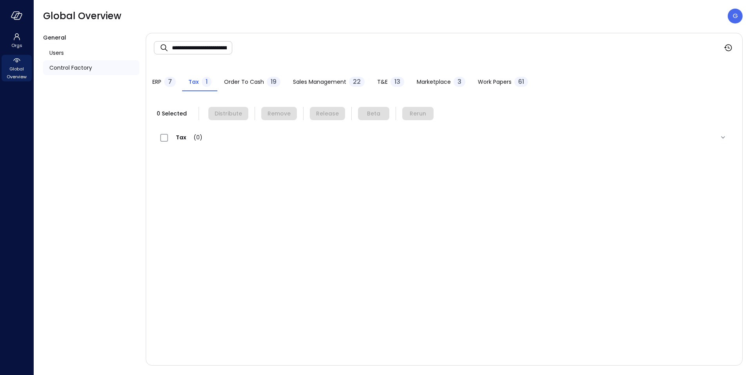
click at [258, 81] on span "Order to Cash" at bounding box center [244, 82] width 40 height 9
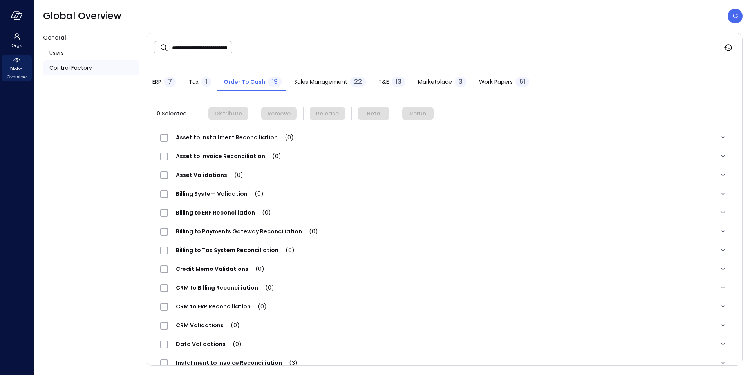
click at [299, 80] on span "Sales Management" at bounding box center [320, 82] width 53 height 9
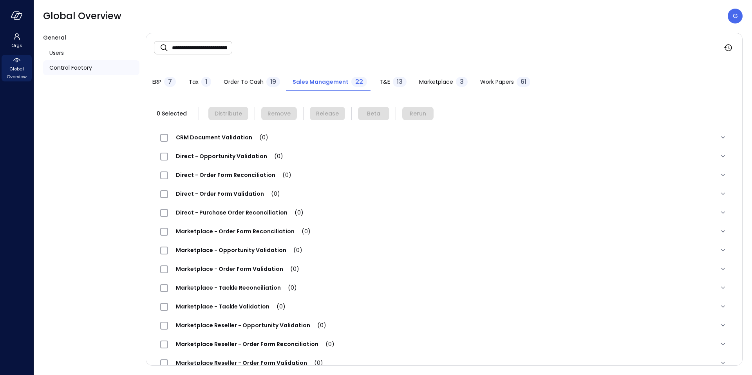
click at [389, 78] on div "T&E 13" at bounding box center [393, 83] width 27 height 12
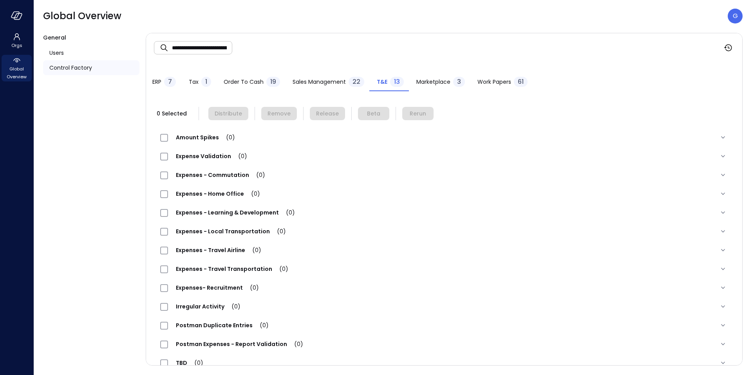
scroll to position [15, 0]
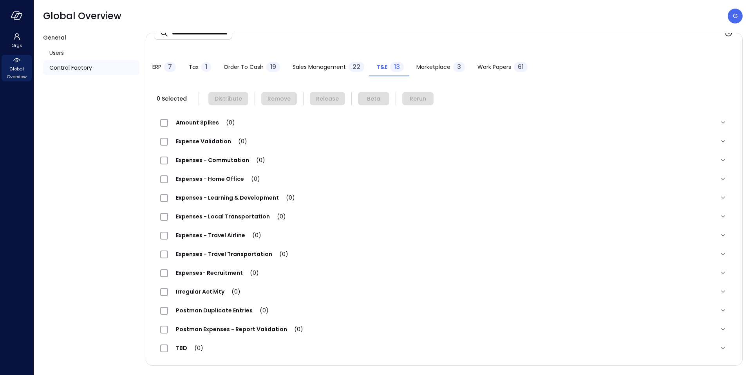
click at [450, 68] on div "Marketplace 3" at bounding box center [441, 68] width 49 height 12
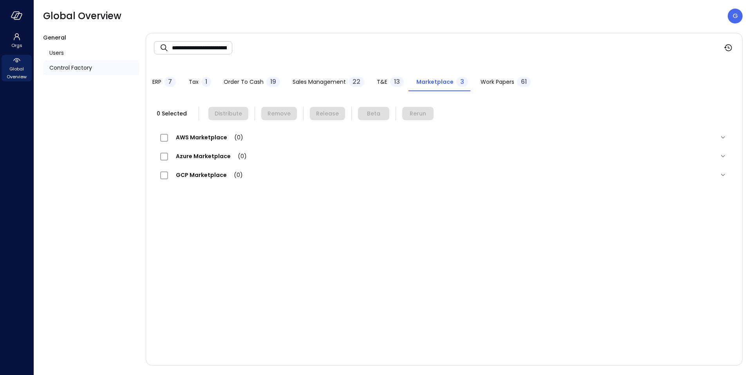
click at [487, 78] on span "Work Papers" at bounding box center [498, 82] width 34 height 9
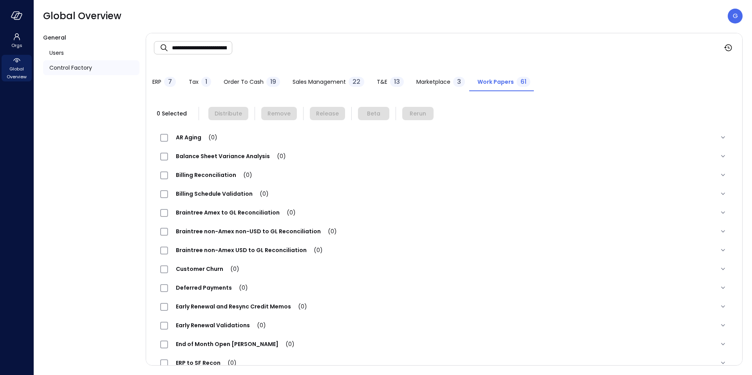
click at [413, 87] on button "Marketplace 3" at bounding box center [440, 82] width 61 height 17
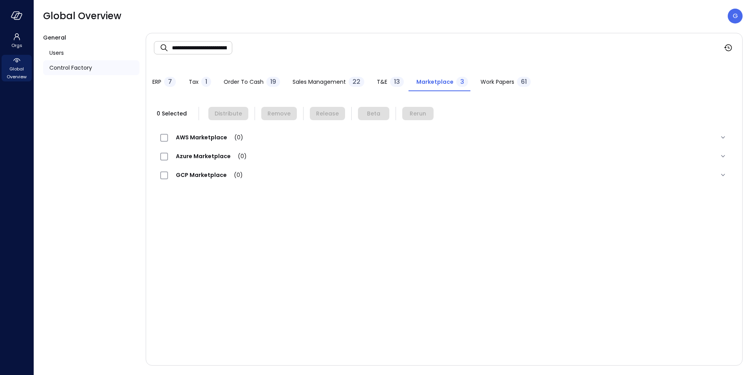
click at [396, 81] on span "13" at bounding box center [397, 81] width 6 height 9
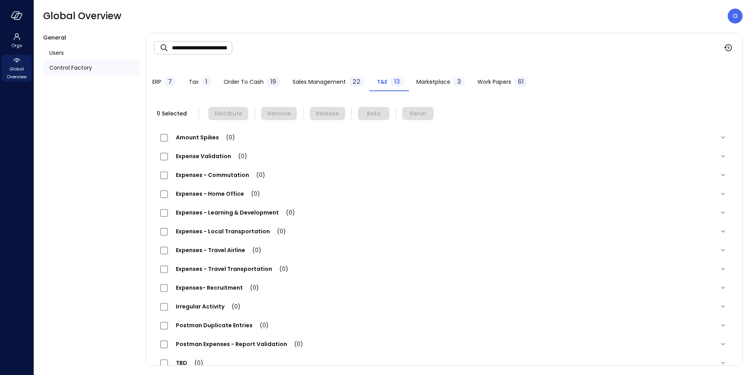
scroll to position [15, 0]
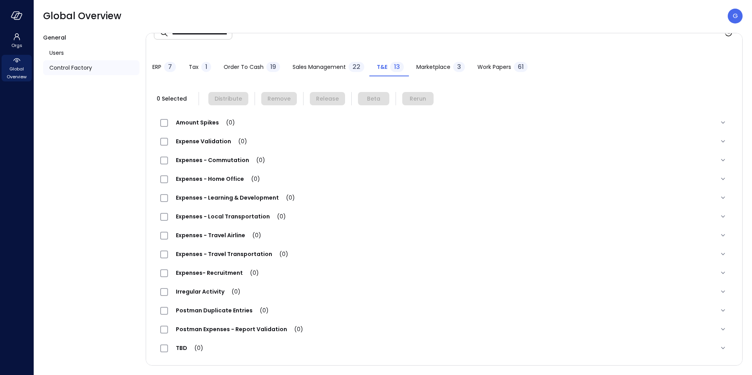
click at [315, 69] on span "Sales Management" at bounding box center [319, 67] width 53 height 9
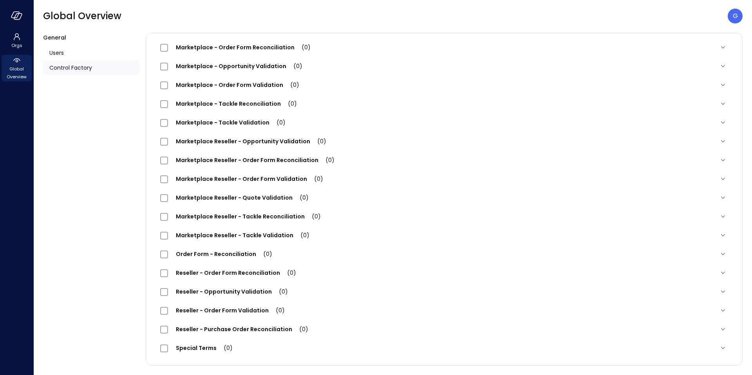
scroll to position [0, 0]
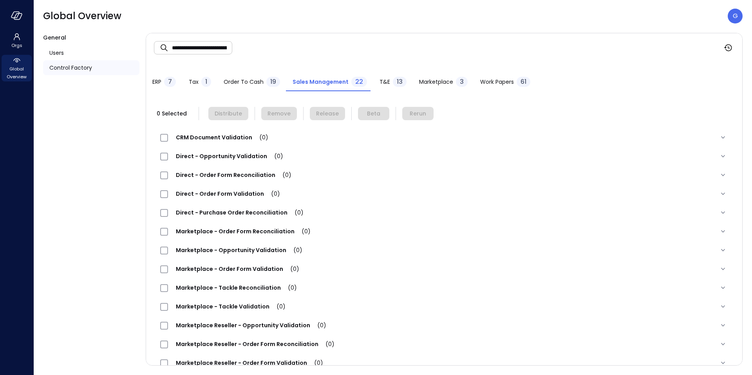
click at [261, 87] on div "Order to Cash 19" at bounding box center [252, 83] width 56 height 12
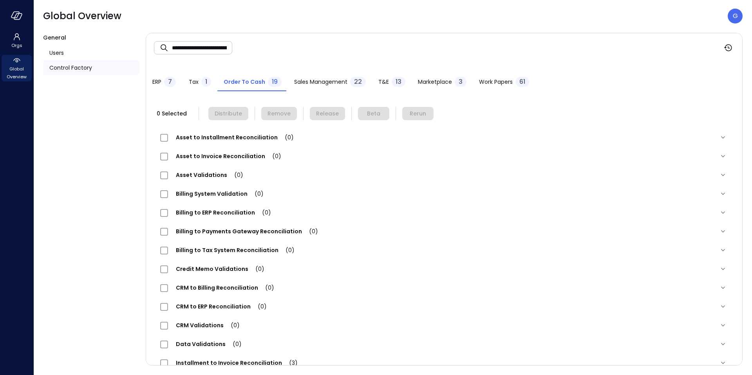
click at [192, 85] on span "Tax" at bounding box center [194, 82] width 10 height 9
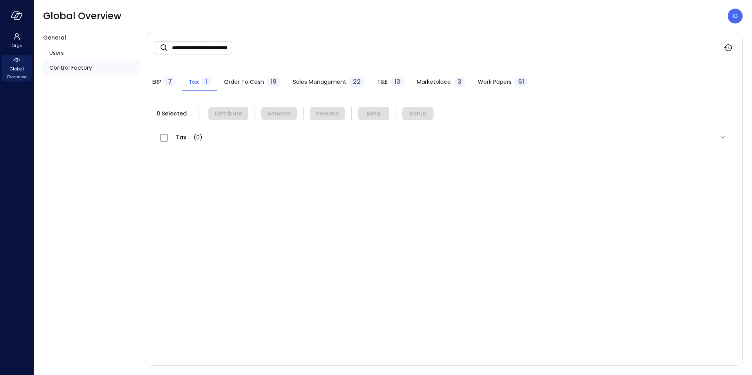
click at [162, 77] on div "ERP 7" at bounding box center [164, 83] width 24 height 12
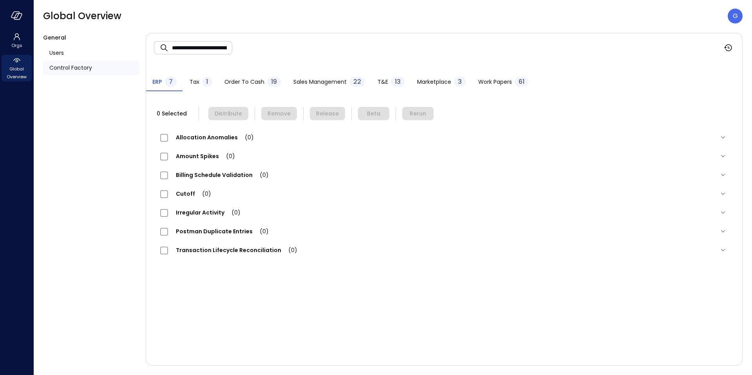
click at [214, 136] on span "Allocation Anomalies (0)" at bounding box center [215, 138] width 94 height 8
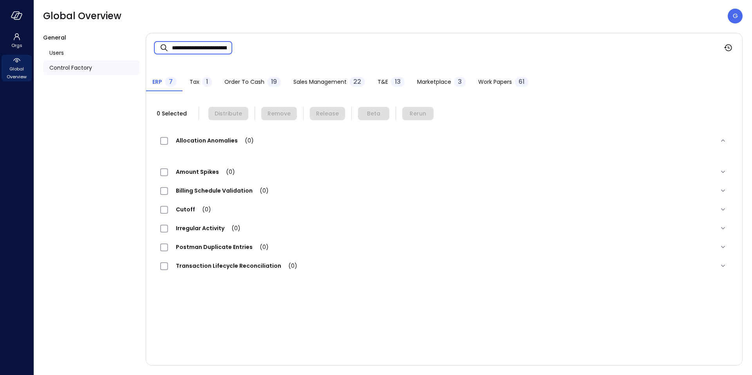
click at [192, 43] on input "**********" at bounding box center [202, 47] width 60 height 21
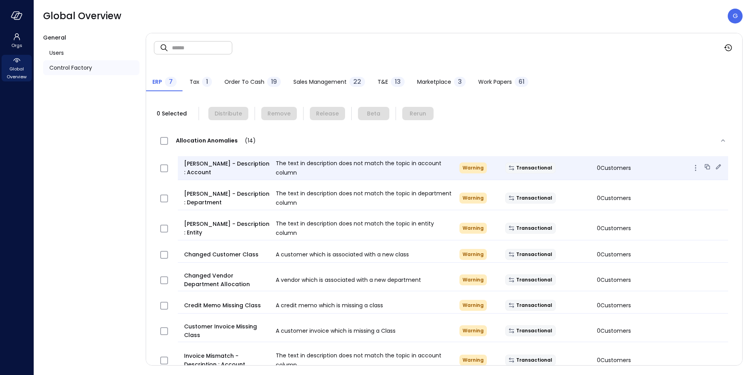
click at [719, 166] on icon at bounding box center [719, 167] width 8 height 8
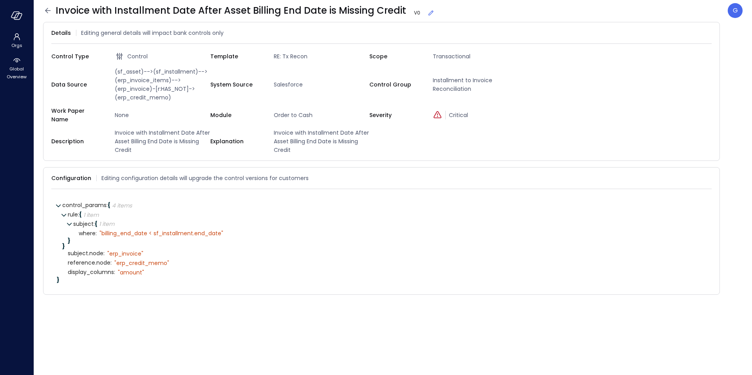
drag, startPoint x: 401, startPoint y: 12, endPoint x: 55, endPoint y: 11, distance: 346.0
drag, startPoint x: 55, startPoint y: 11, endPoint x: 403, endPoint y: 7, distance: 347.6
click at [51, 11] on icon at bounding box center [47, 10] width 9 height 9
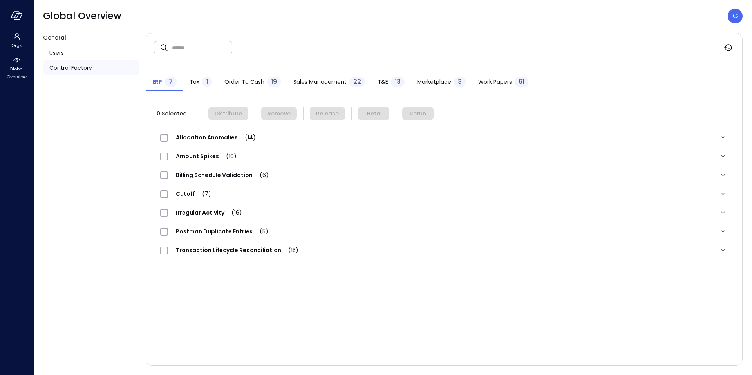
click at [192, 51] on input "text" at bounding box center [202, 47] width 60 height 21
paste input "**********"
type input "**********"
click at [202, 83] on div "1" at bounding box center [207, 82] width 10 height 10
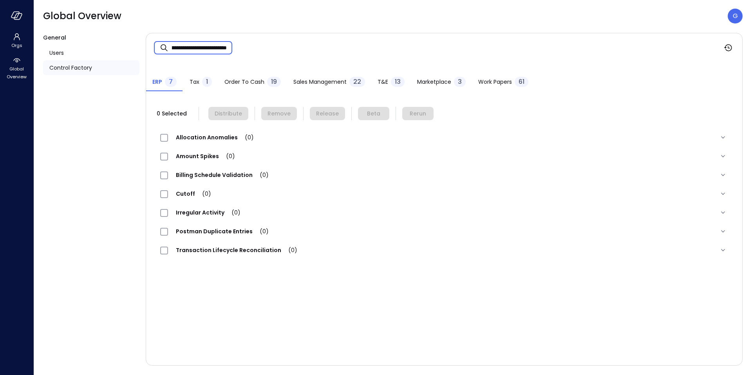
scroll to position [0, 0]
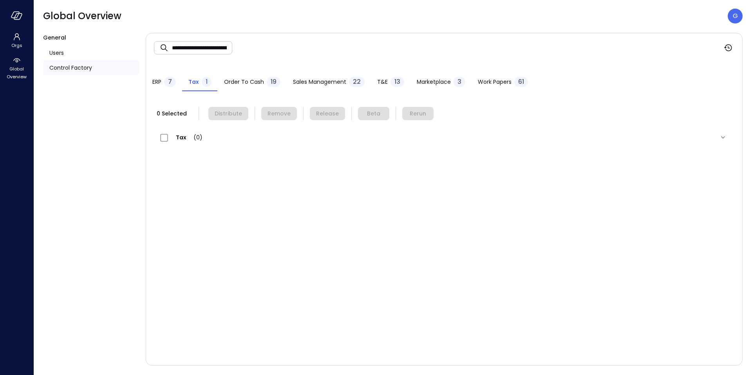
click at [232, 82] on span "Order to Cash" at bounding box center [244, 82] width 40 height 9
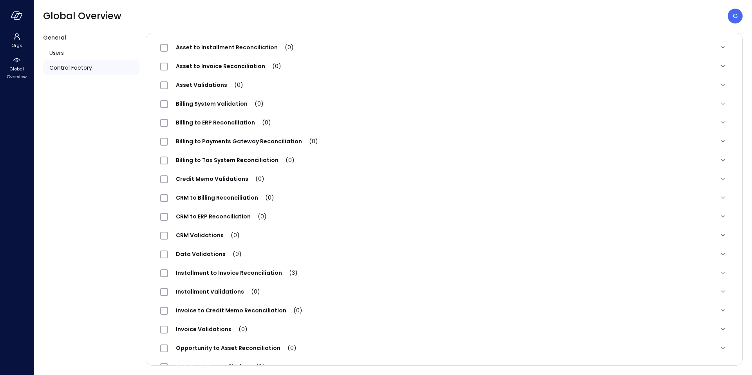
scroll to position [128, 0]
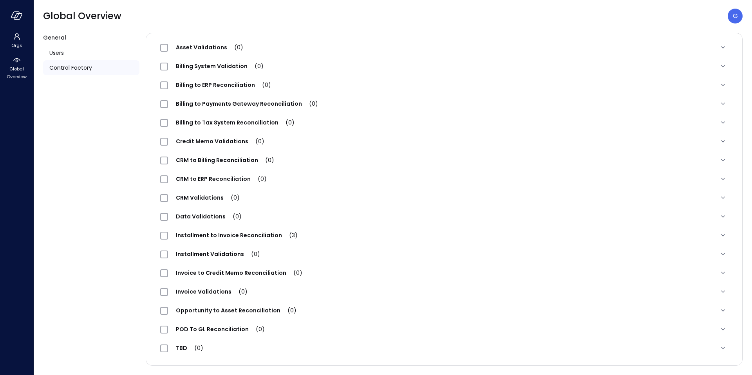
click at [257, 233] on span "Installment to Invoice Reconciliation (3)" at bounding box center [237, 236] width 138 height 8
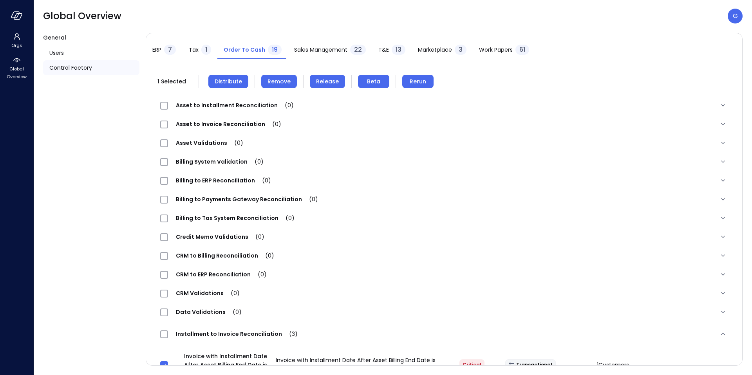
scroll to position [0, 0]
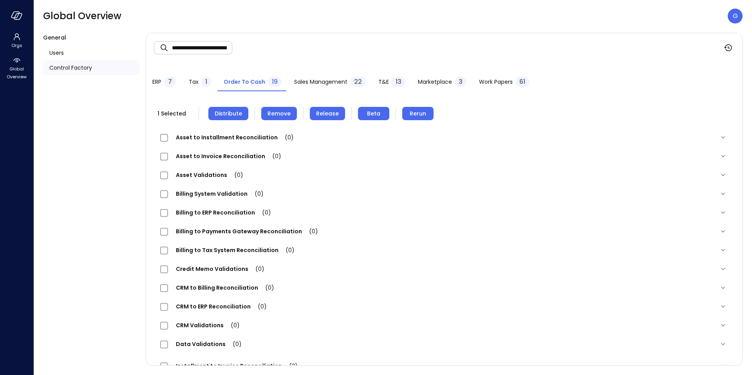
click at [410, 110] on span "Rerun" at bounding box center [418, 113] width 16 height 9
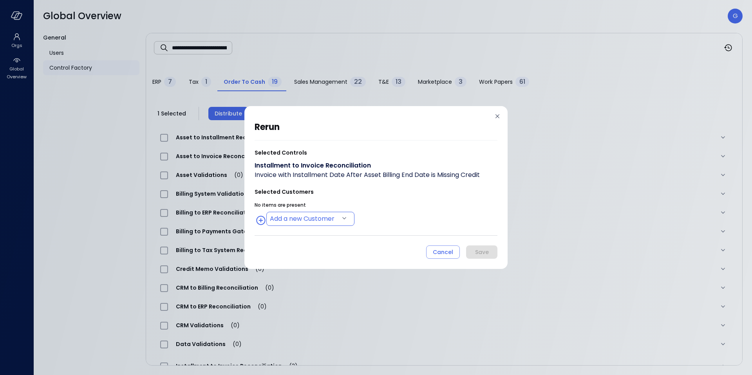
click at [311, 214] on body "**********" at bounding box center [376, 187] width 752 height 375
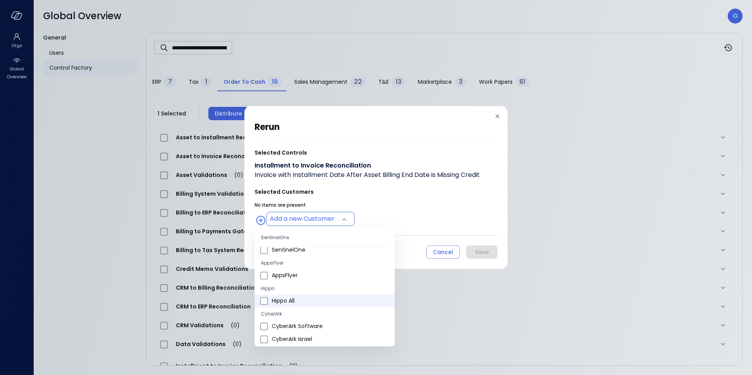
scroll to position [33, 0]
click at [268, 287] on li "AppsFlyer" at bounding box center [325, 287] width 140 height 13
type input "**********"
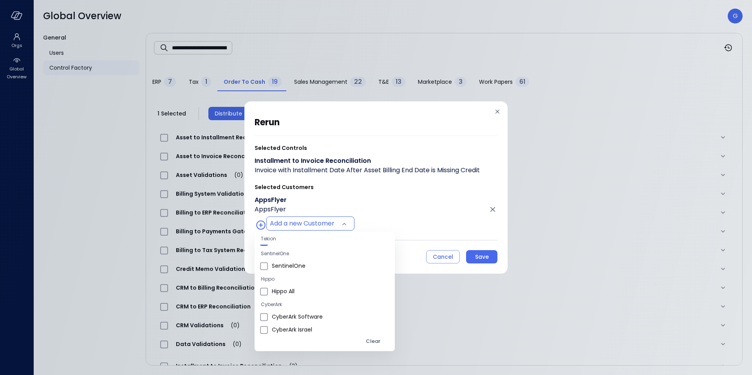
click at [473, 255] on div at bounding box center [376, 187] width 752 height 375
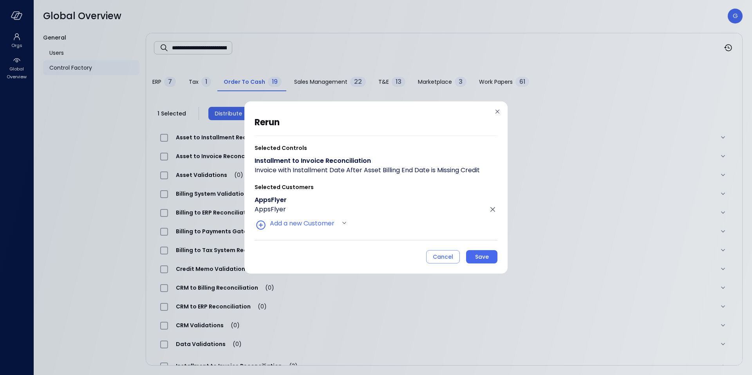
click at [484, 257] on div "Save" at bounding box center [482, 257] width 14 height 10
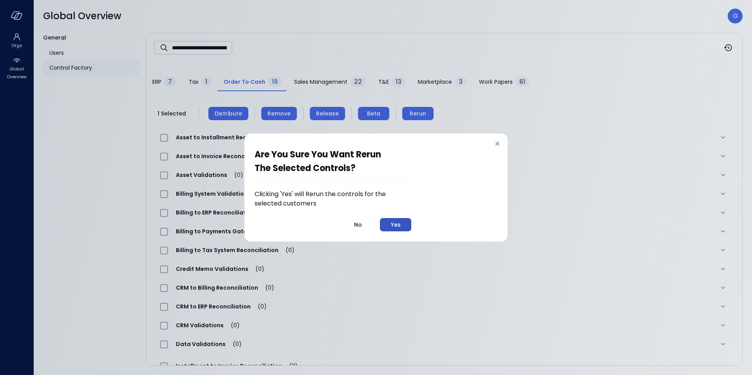
click at [387, 225] on button "Yes" at bounding box center [395, 224] width 31 height 13
